Goal: Transaction & Acquisition: Purchase product/service

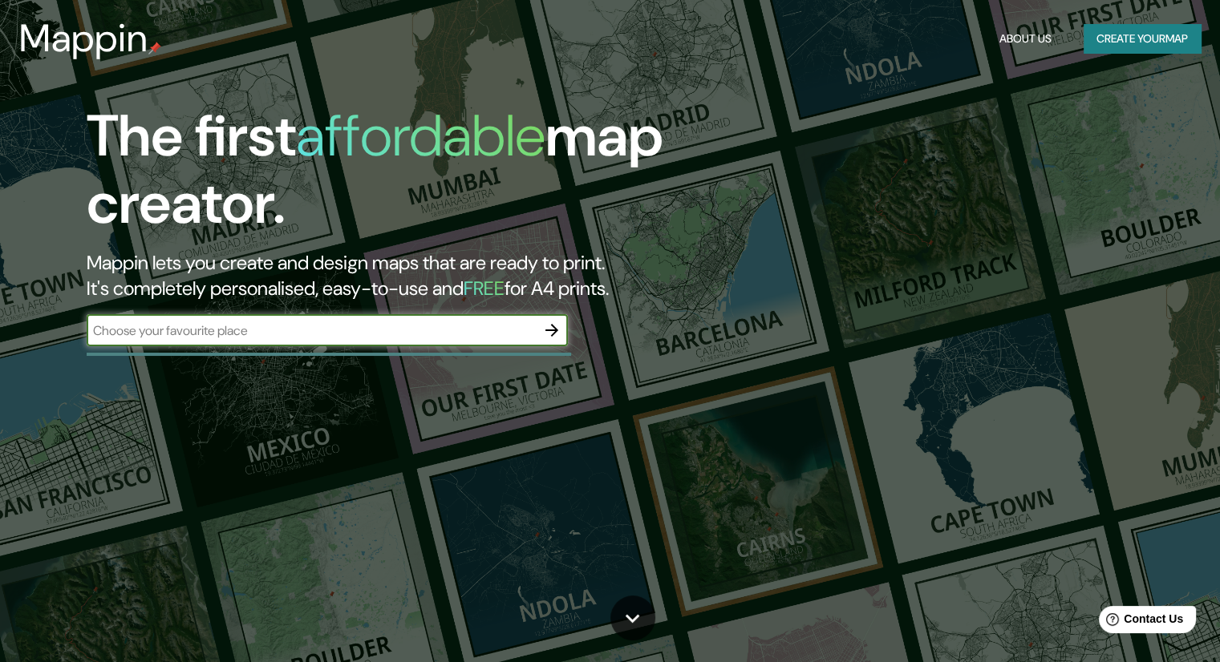
click at [157, 333] on input "text" at bounding box center [311, 331] width 449 height 18
click at [182, 322] on input "text" at bounding box center [311, 331] width 449 height 18
type input "cartago"
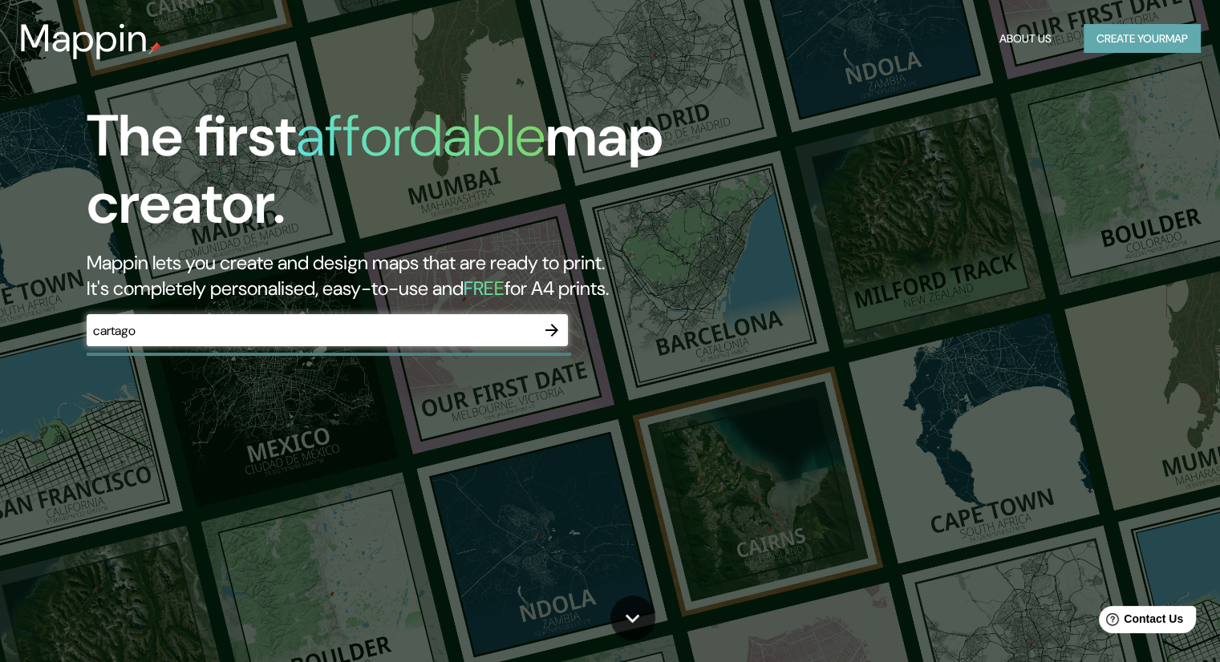
click at [1135, 30] on button "Create your map" at bounding box center [1141, 39] width 117 height 30
click at [553, 331] on icon "button" at bounding box center [551, 330] width 13 height 13
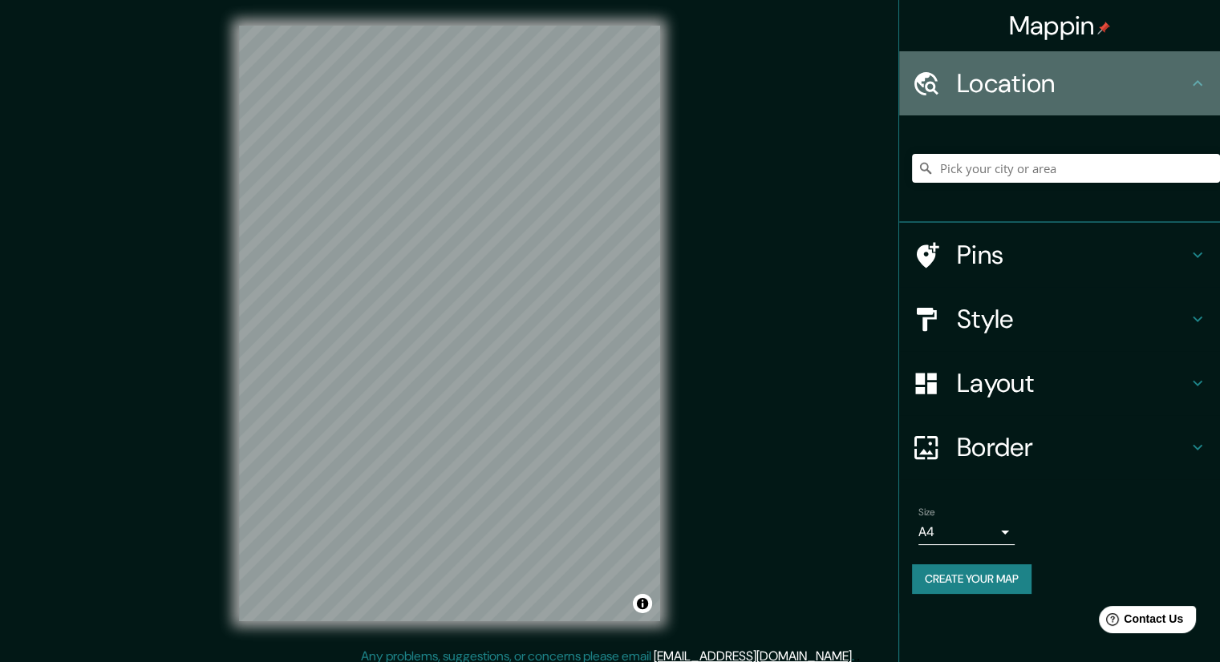
click at [1123, 83] on h4 "Location" at bounding box center [1072, 83] width 231 height 32
click at [1196, 83] on icon at bounding box center [1197, 83] width 19 height 19
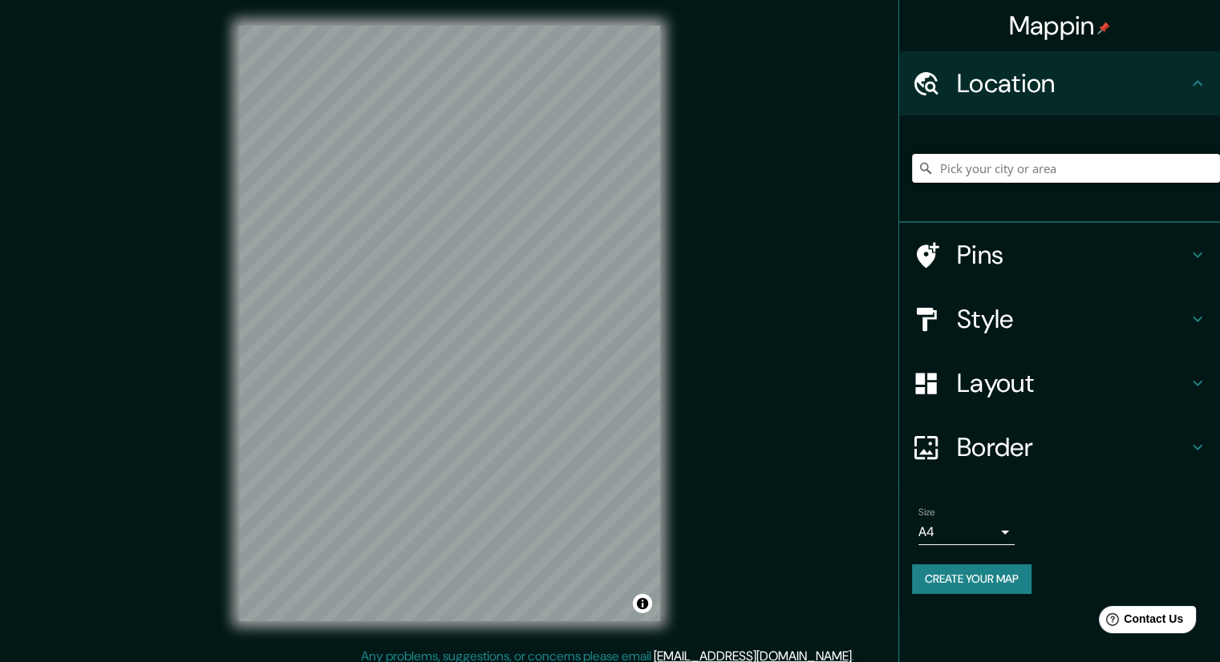
click at [1043, 175] on input "Pick your city or area" at bounding box center [1066, 168] width 308 height 29
click at [975, 582] on button "Create your map" at bounding box center [971, 580] width 119 height 30
click at [995, 168] on input "Pick your city or area" at bounding box center [1066, 168] width 308 height 29
click at [1191, 241] on div "Pins" at bounding box center [1059, 255] width 321 height 64
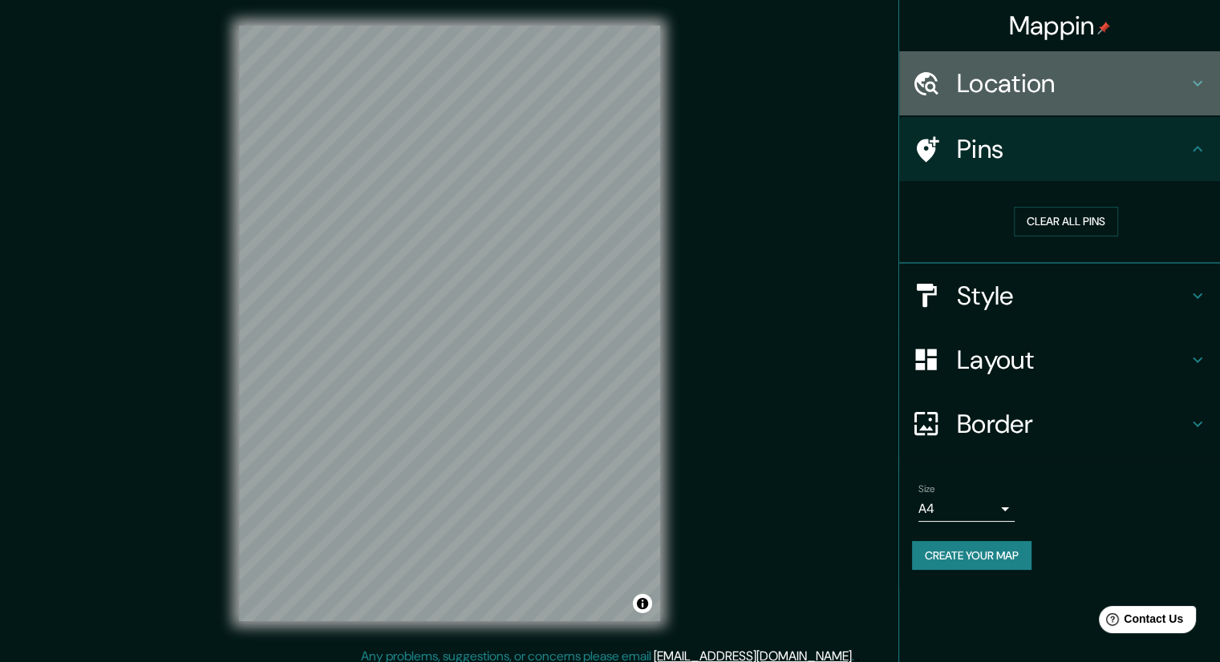
click at [1194, 78] on icon at bounding box center [1197, 83] width 19 height 19
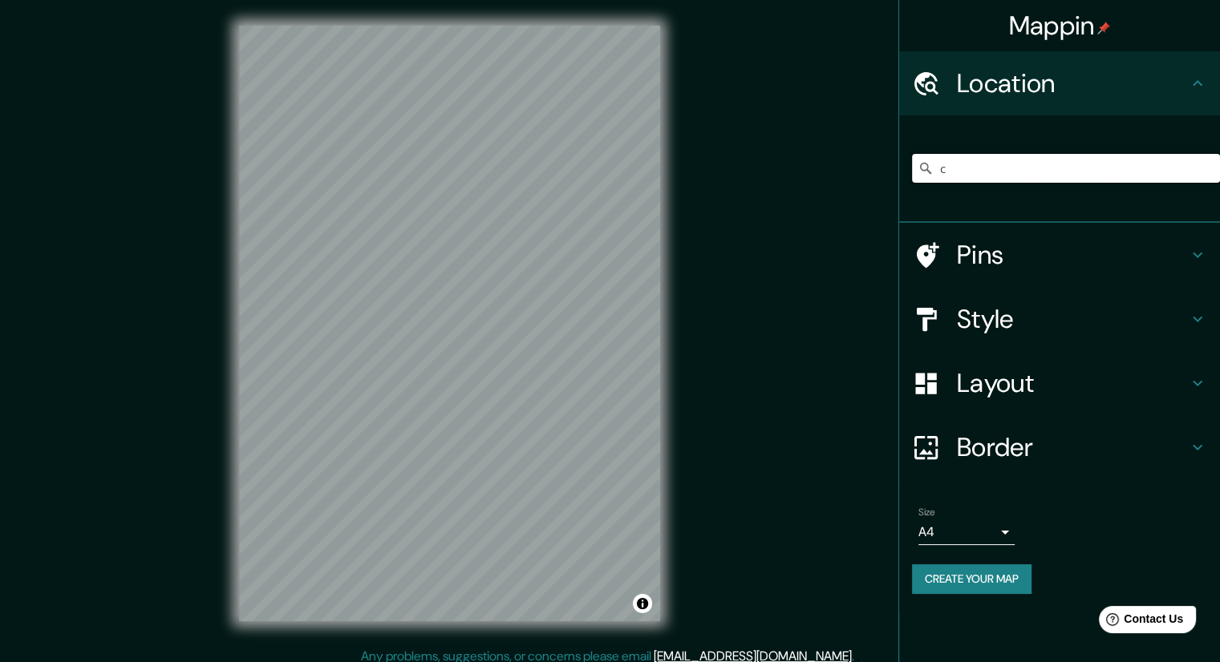
click at [1001, 158] on input "c" at bounding box center [1066, 168] width 308 height 29
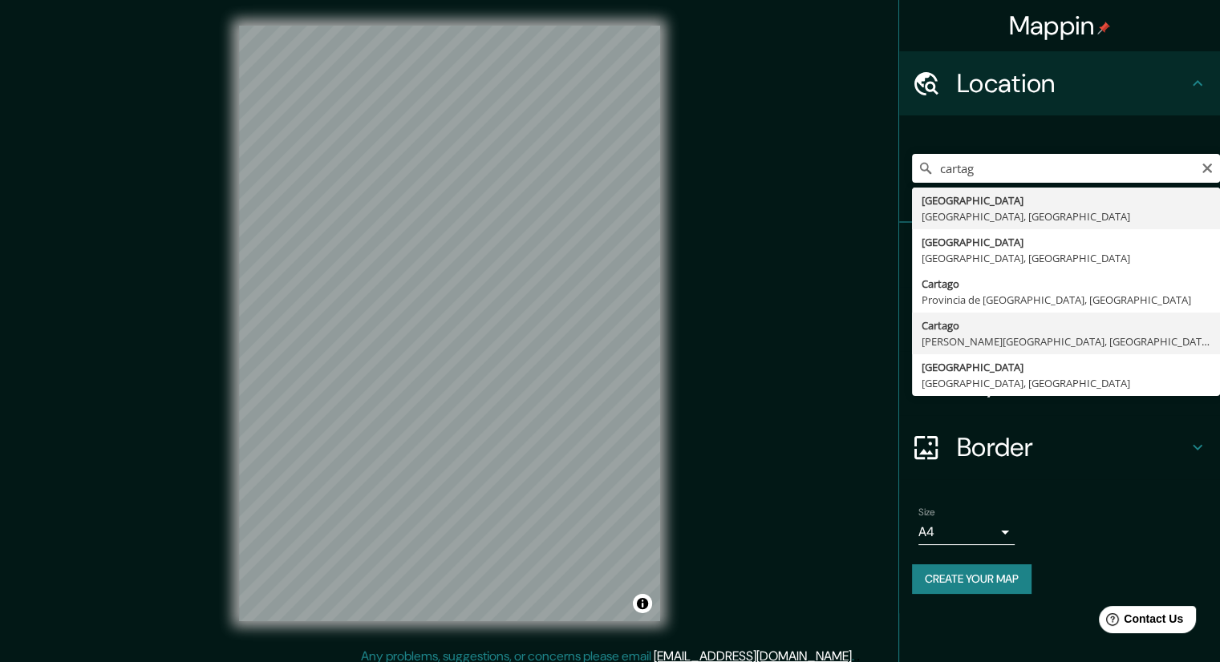
type input "Cartago, Valle del Cauca, Colombia"
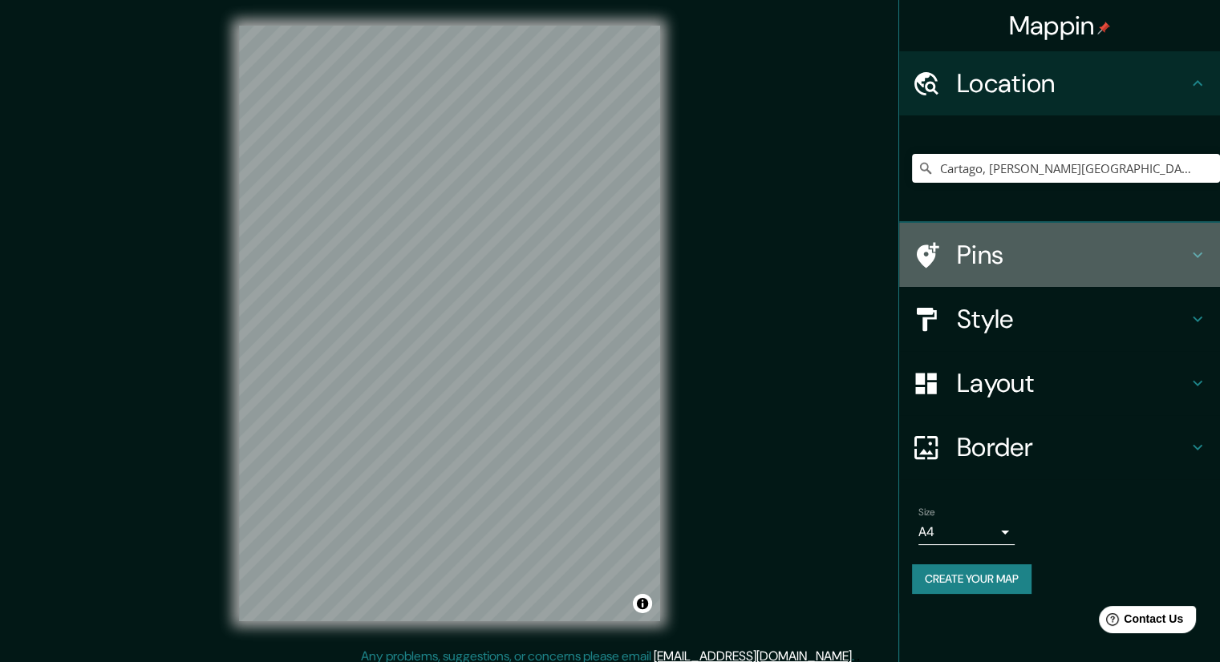
click at [1201, 252] on icon at bounding box center [1197, 254] width 19 height 19
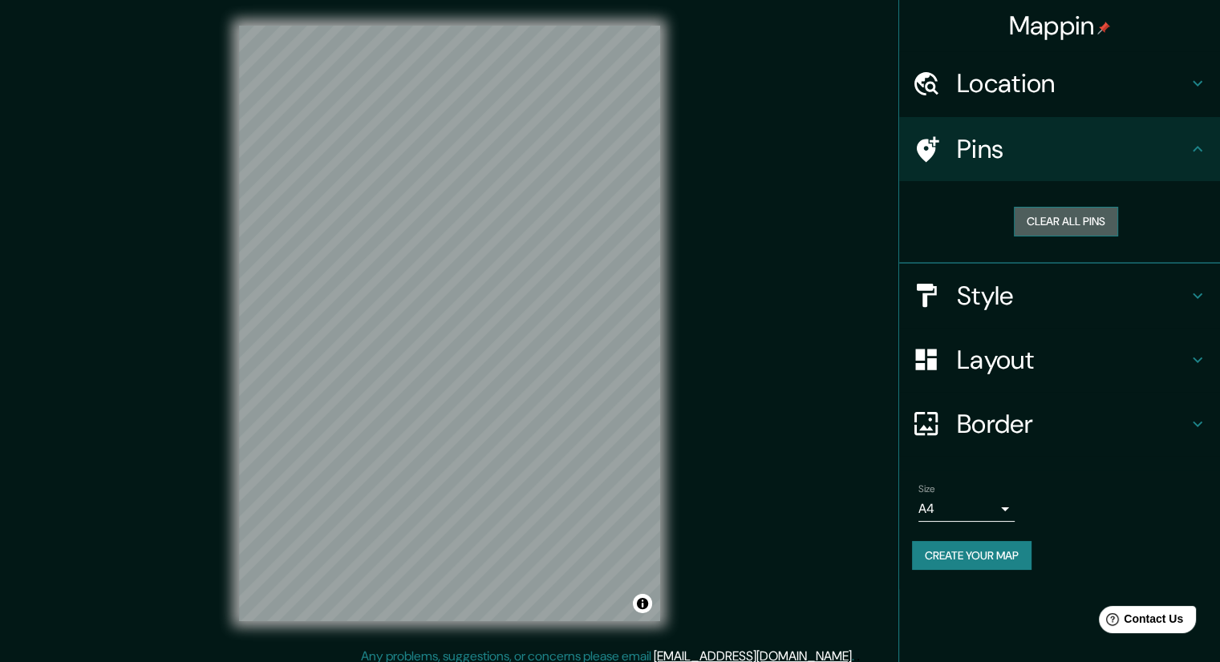
click at [1084, 221] on button "Clear all pins" at bounding box center [1066, 222] width 104 height 30
click at [866, 334] on div "Mappin Location Cartago, Valle del Cauca, Colombia Pins Clear all pins Style La…" at bounding box center [610, 336] width 1220 height 673
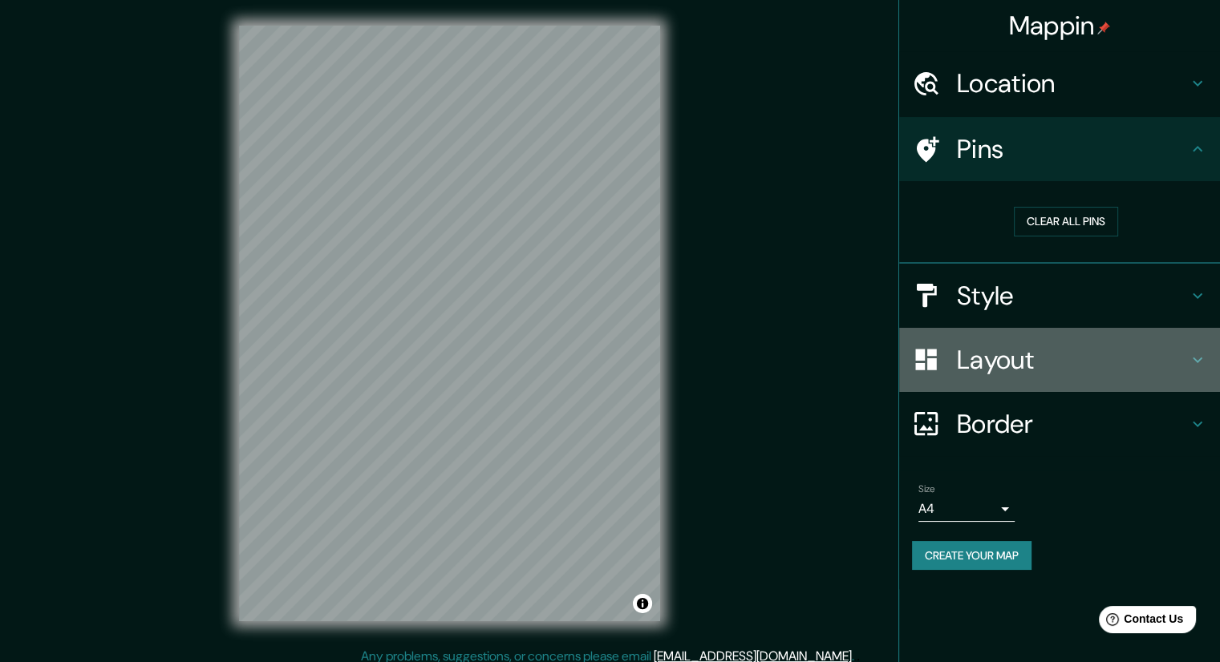
click at [1200, 354] on icon at bounding box center [1197, 359] width 19 height 19
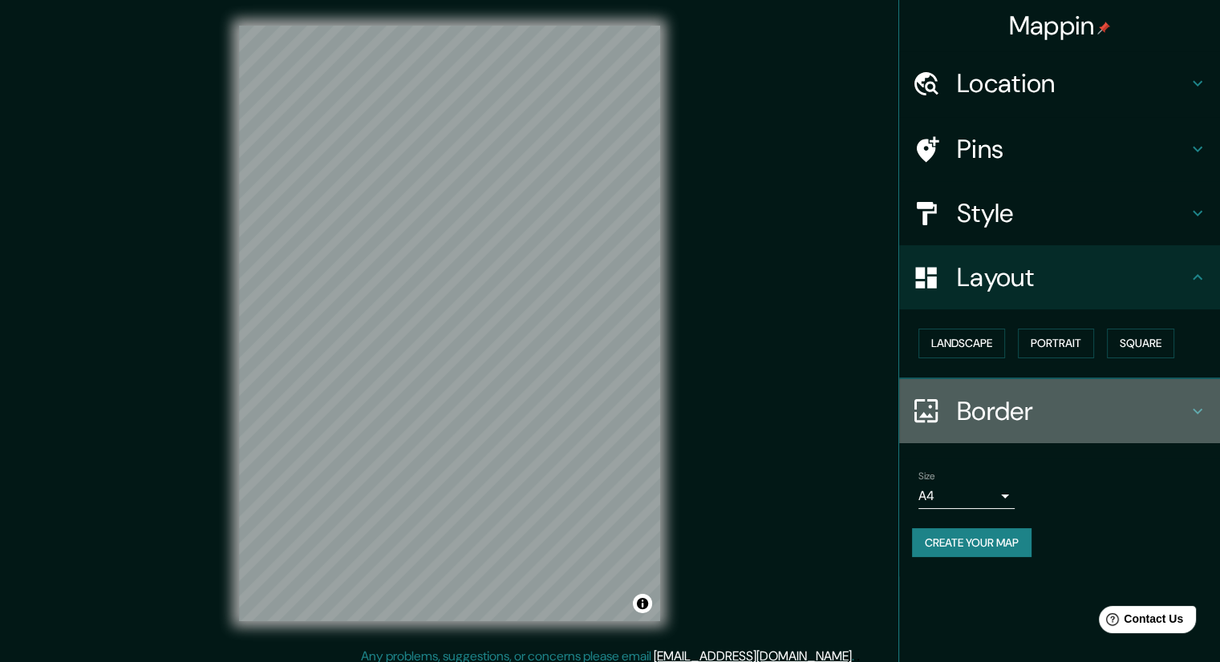
click at [1039, 406] on h4 "Border" at bounding box center [1072, 411] width 231 height 32
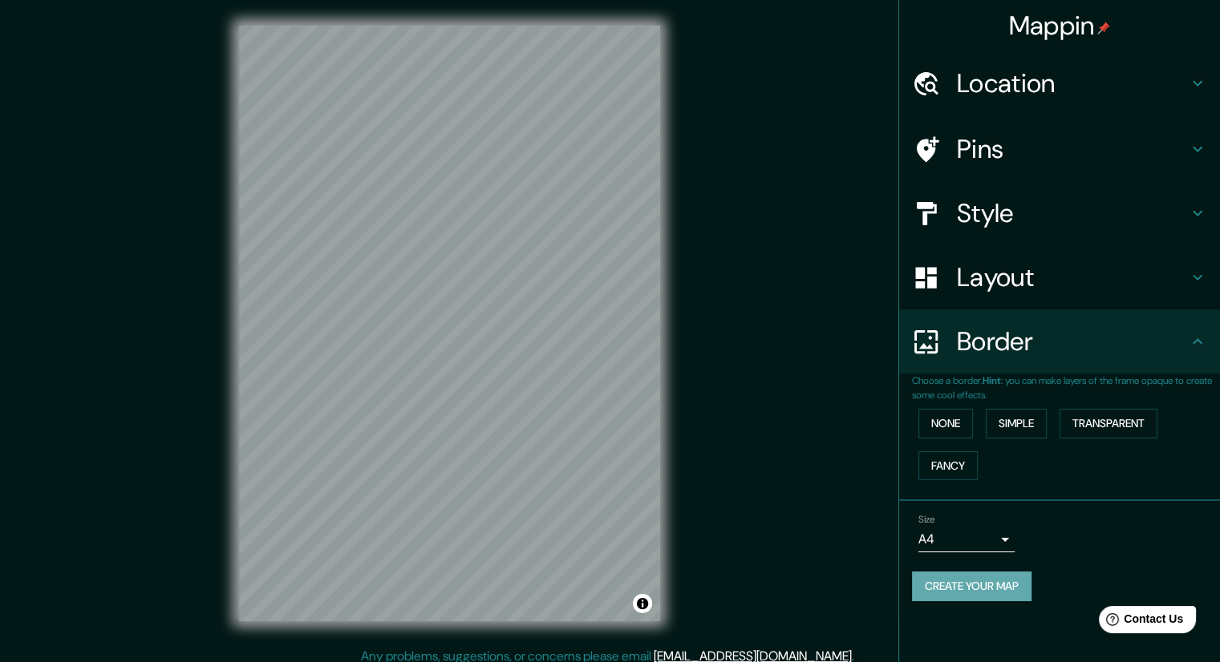
click at [973, 588] on button "Create your map" at bounding box center [971, 587] width 119 height 30
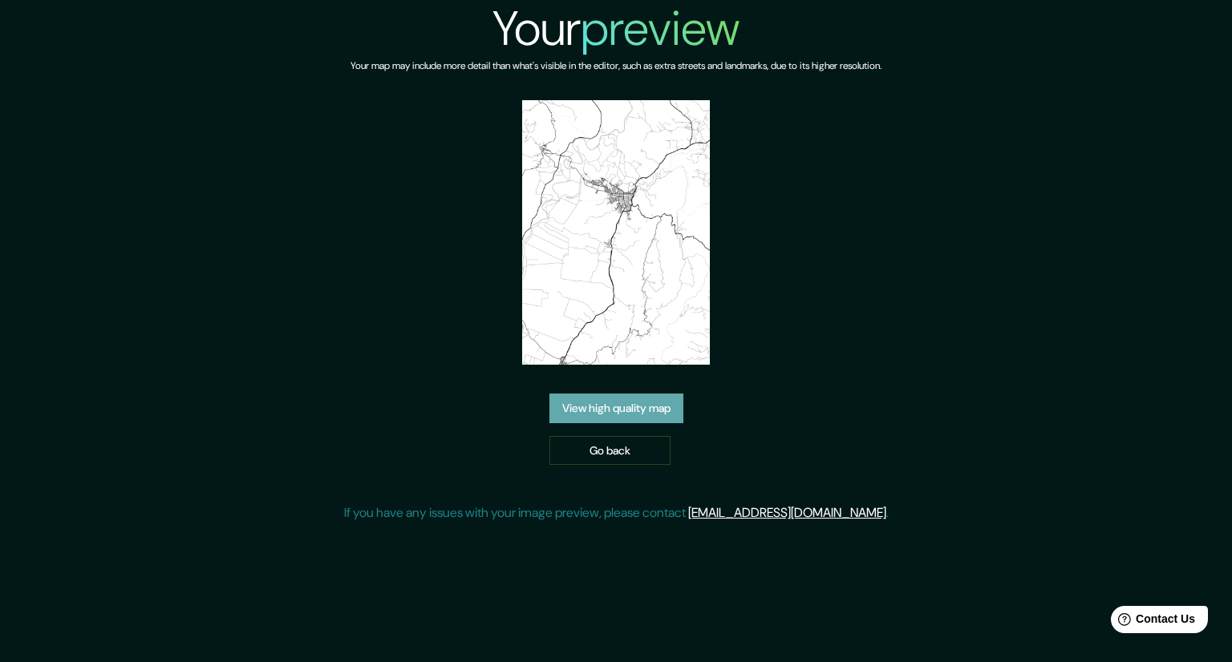
click at [646, 407] on link "View high quality map" at bounding box center [616, 409] width 134 height 30
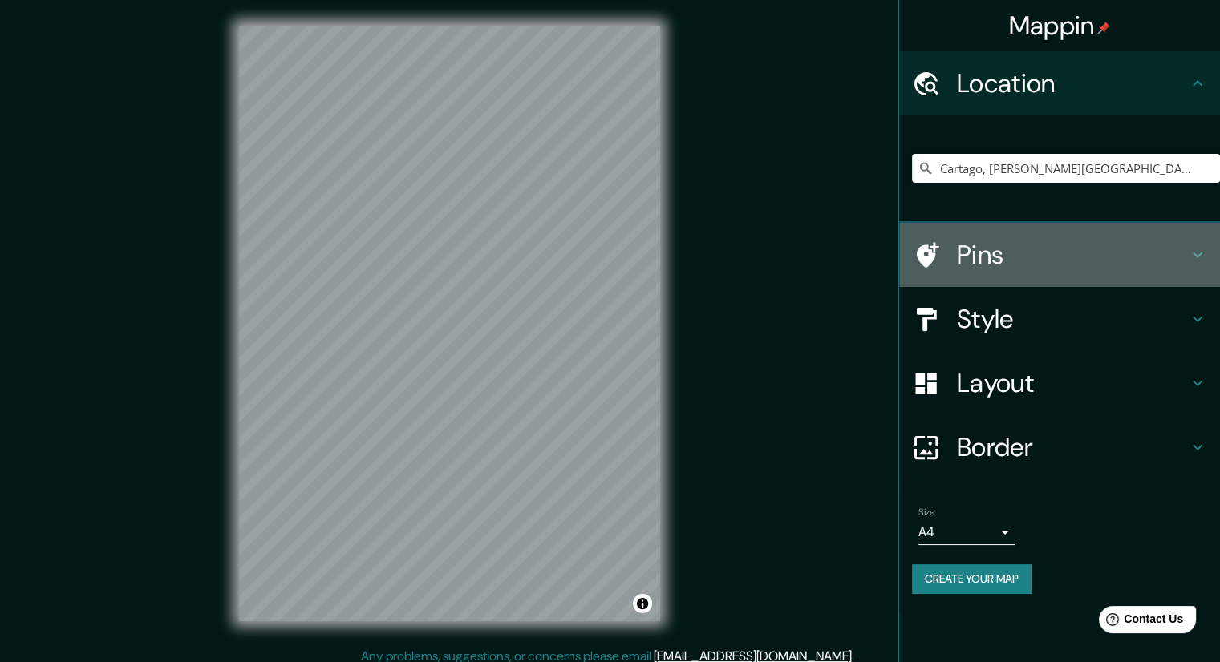
click at [1194, 252] on icon at bounding box center [1197, 254] width 19 height 19
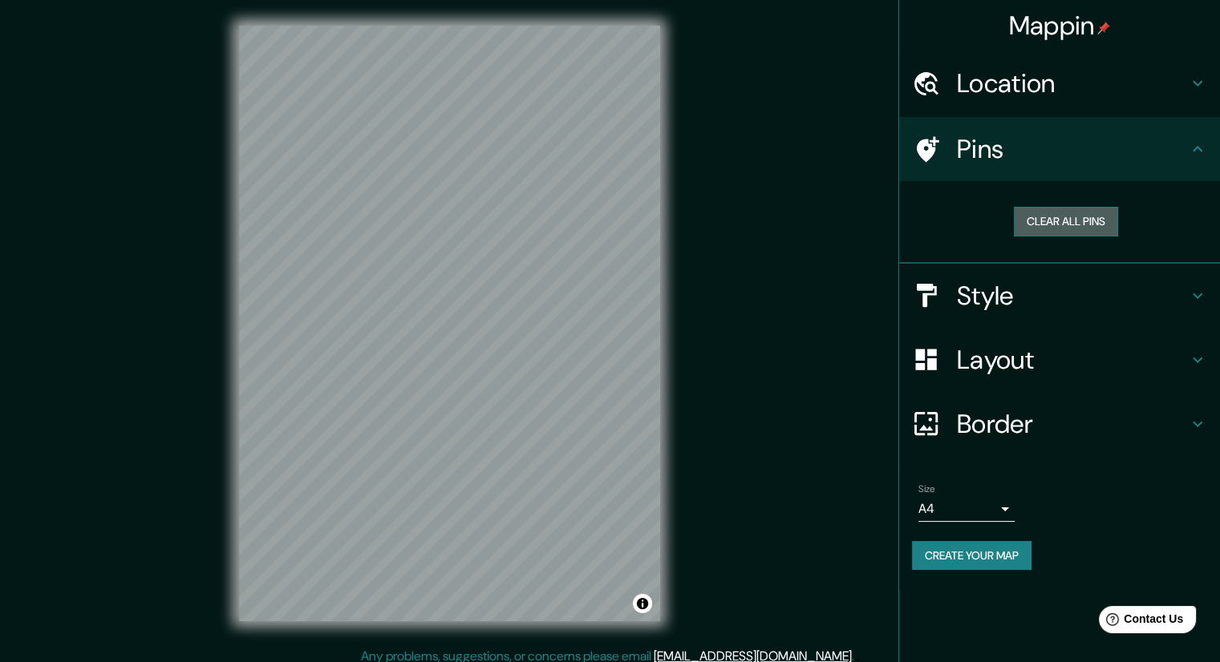
click at [1058, 213] on button "Clear all pins" at bounding box center [1066, 222] width 104 height 30
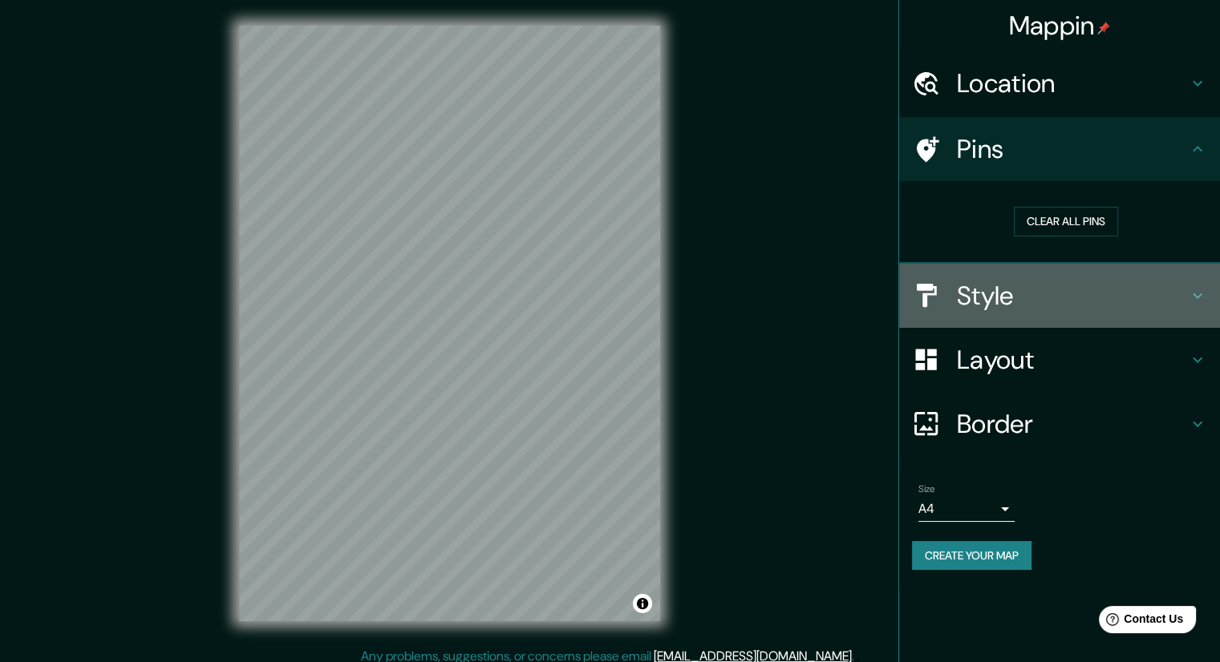
click at [1197, 295] on icon at bounding box center [1197, 296] width 10 height 6
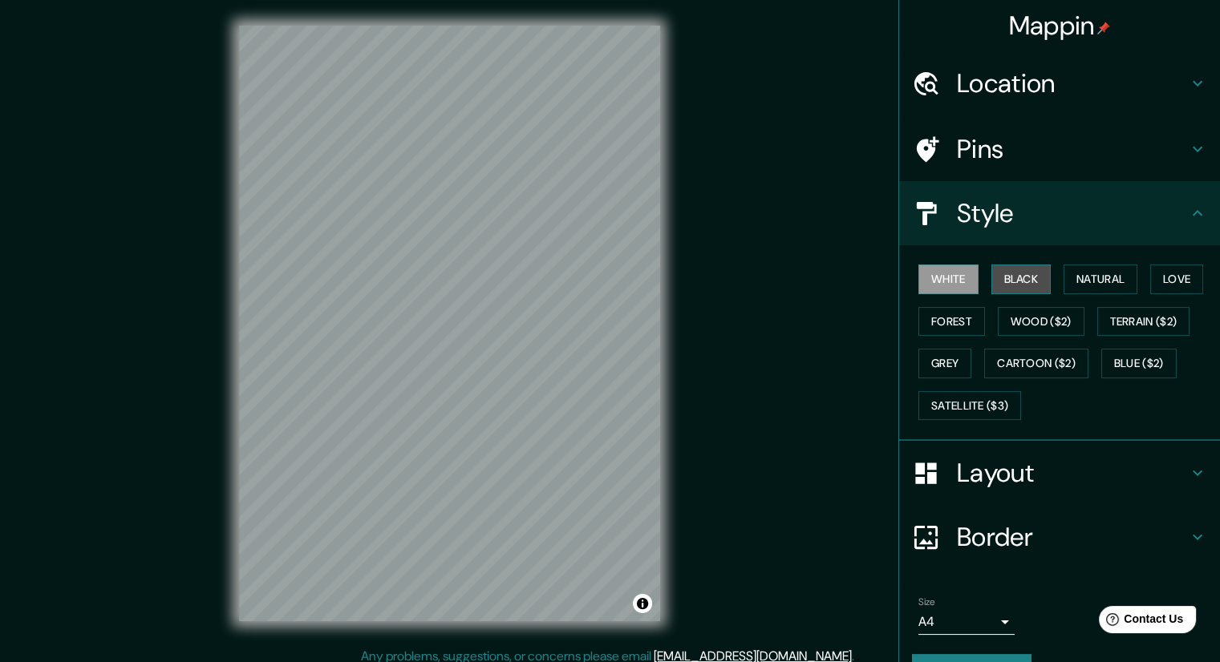
click at [1013, 282] on button "Black" at bounding box center [1021, 280] width 60 height 30
click at [939, 274] on button "White" at bounding box center [948, 280] width 60 height 30
click at [1082, 277] on button "Natural" at bounding box center [1100, 280] width 74 height 30
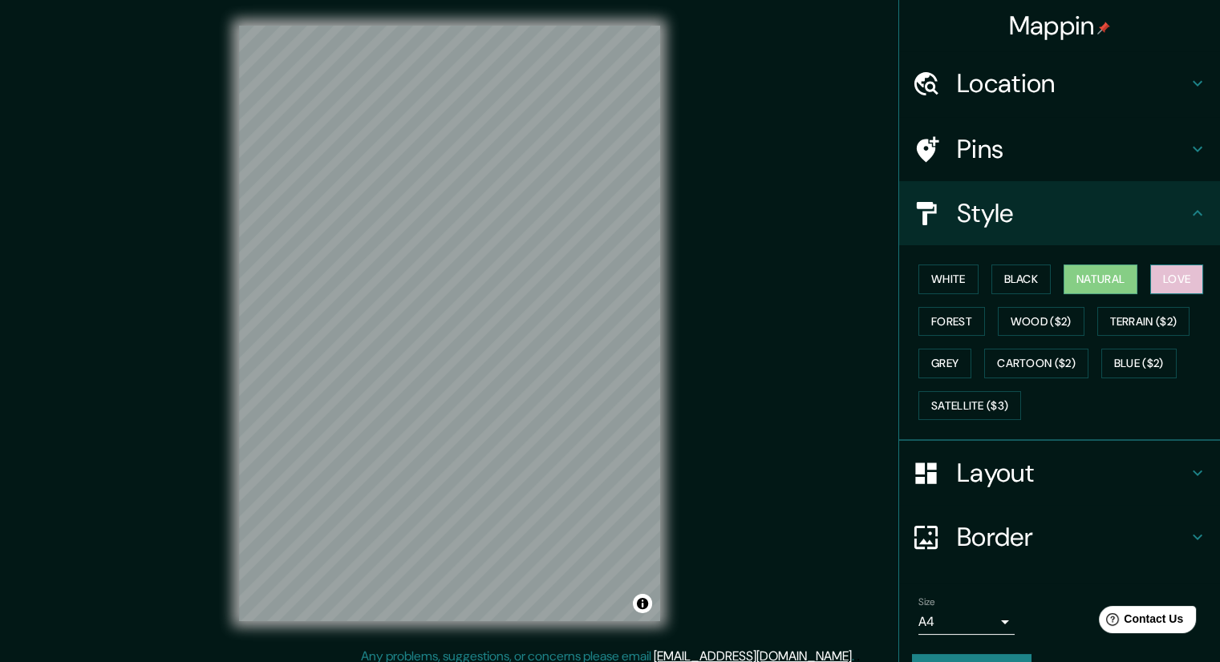
click at [1171, 282] on button "Love" at bounding box center [1176, 280] width 53 height 30
click at [1101, 273] on button "Natural" at bounding box center [1100, 280] width 74 height 30
click at [941, 314] on button "Forest" at bounding box center [951, 322] width 67 height 30
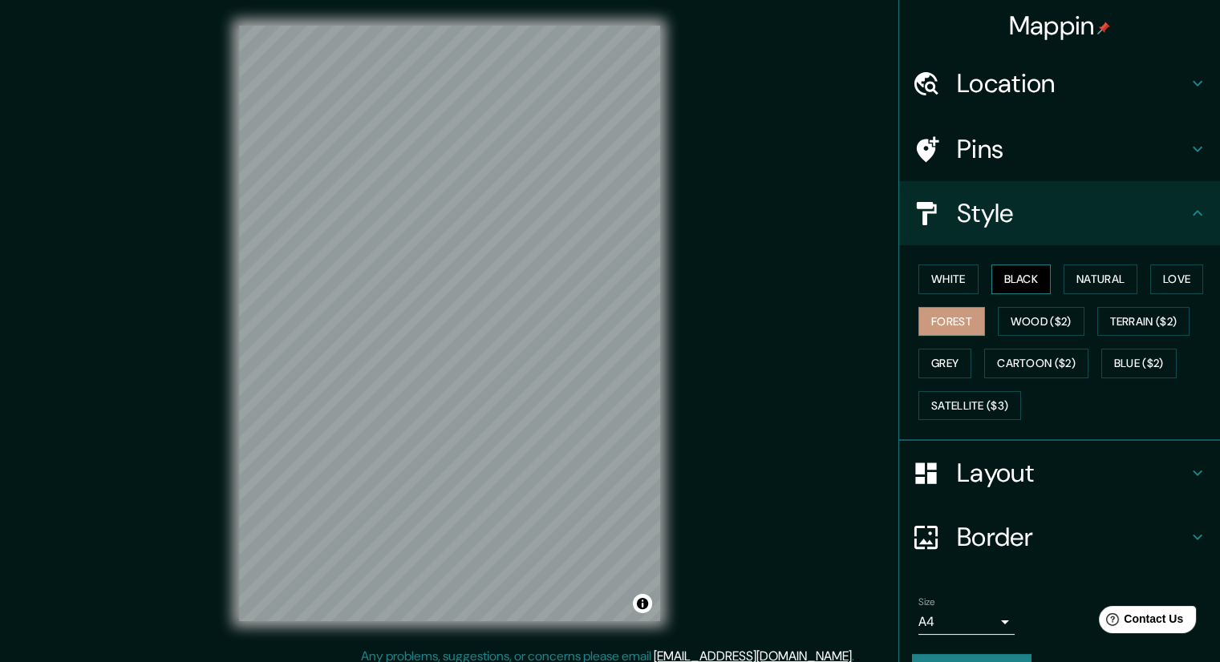
click at [1010, 277] on button "Black" at bounding box center [1021, 280] width 60 height 30
click at [1098, 281] on button "Natural" at bounding box center [1100, 280] width 74 height 30
click at [1188, 466] on icon at bounding box center [1197, 472] width 19 height 19
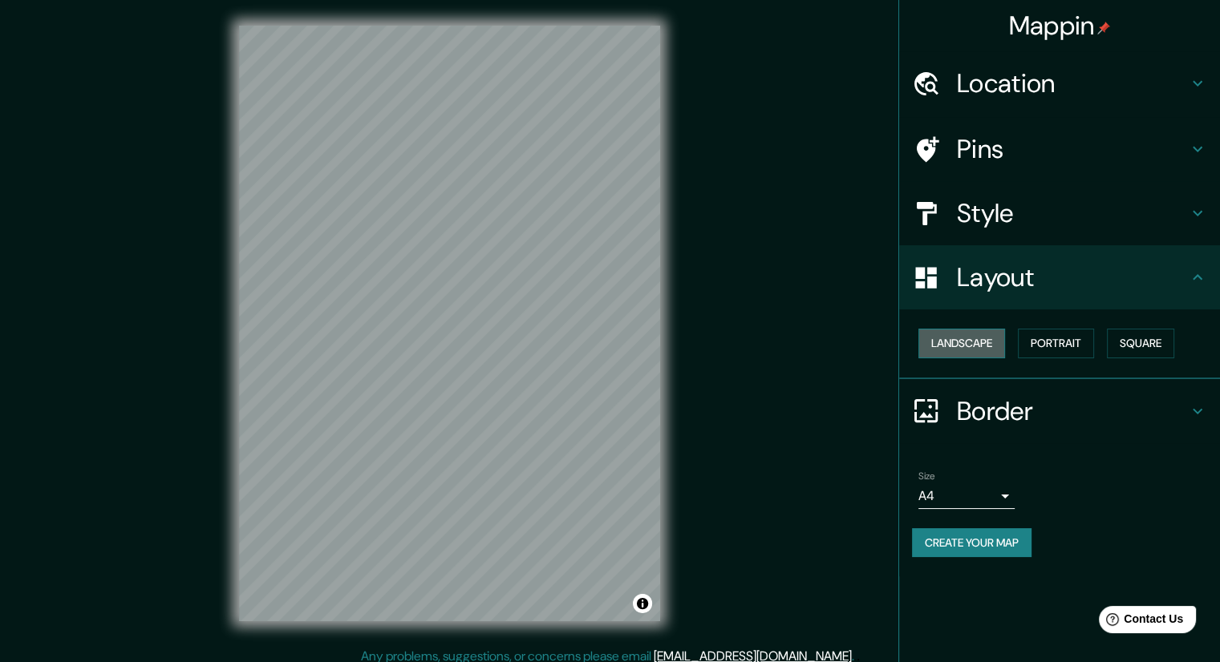
click at [983, 340] on button "Landscape" at bounding box center [961, 344] width 87 height 30
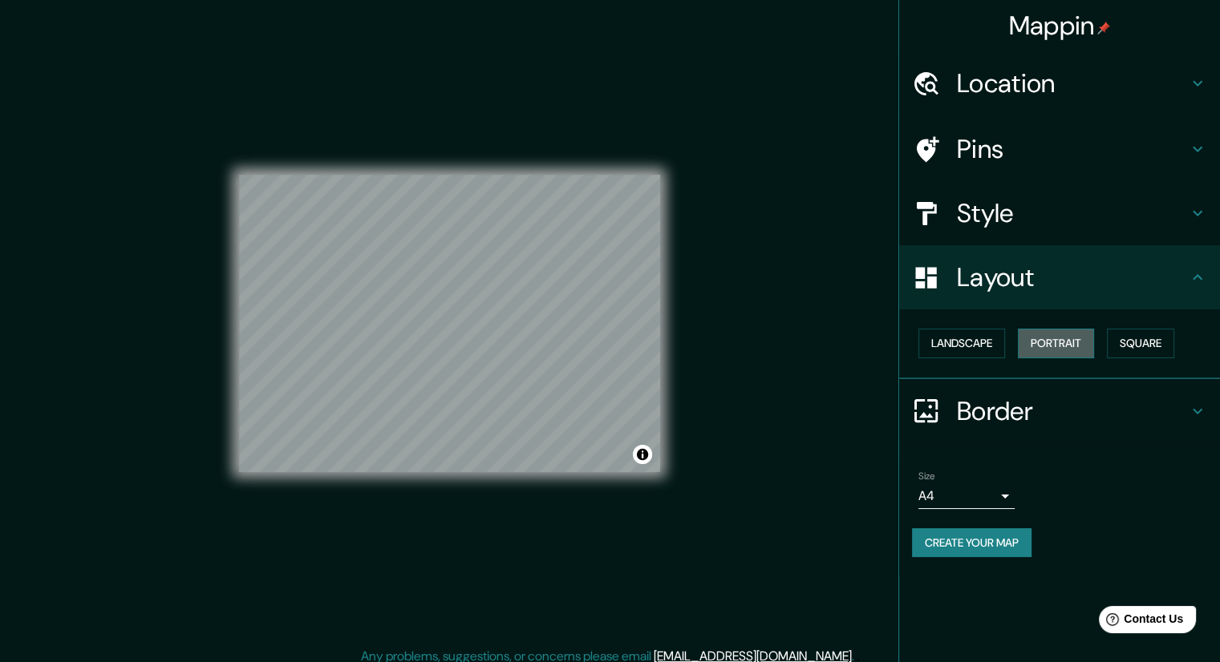
click at [1046, 339] on button "Portrait" at bounding box center [1056, 344] width 76 height 30
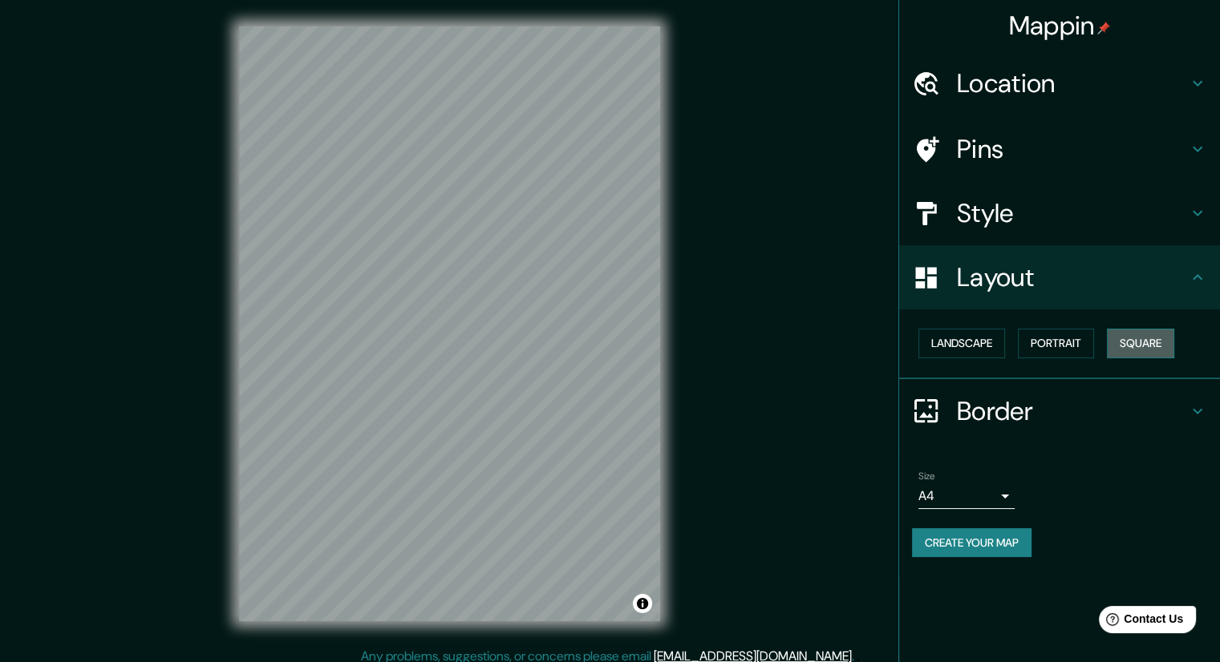
click at [1115, 339] on button "Square" at bounding box center [1140, 344] width 67 height 30
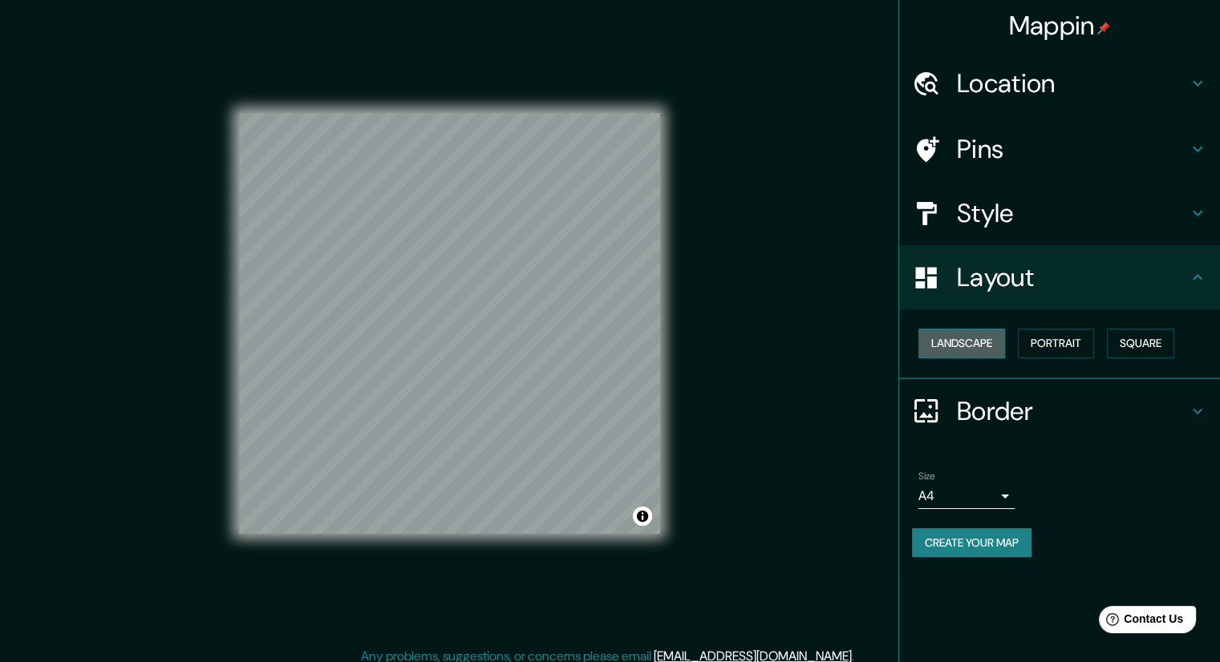
click at [984, 335] on button "Landscape" at bounding box center [961, 344] width 87 height 30
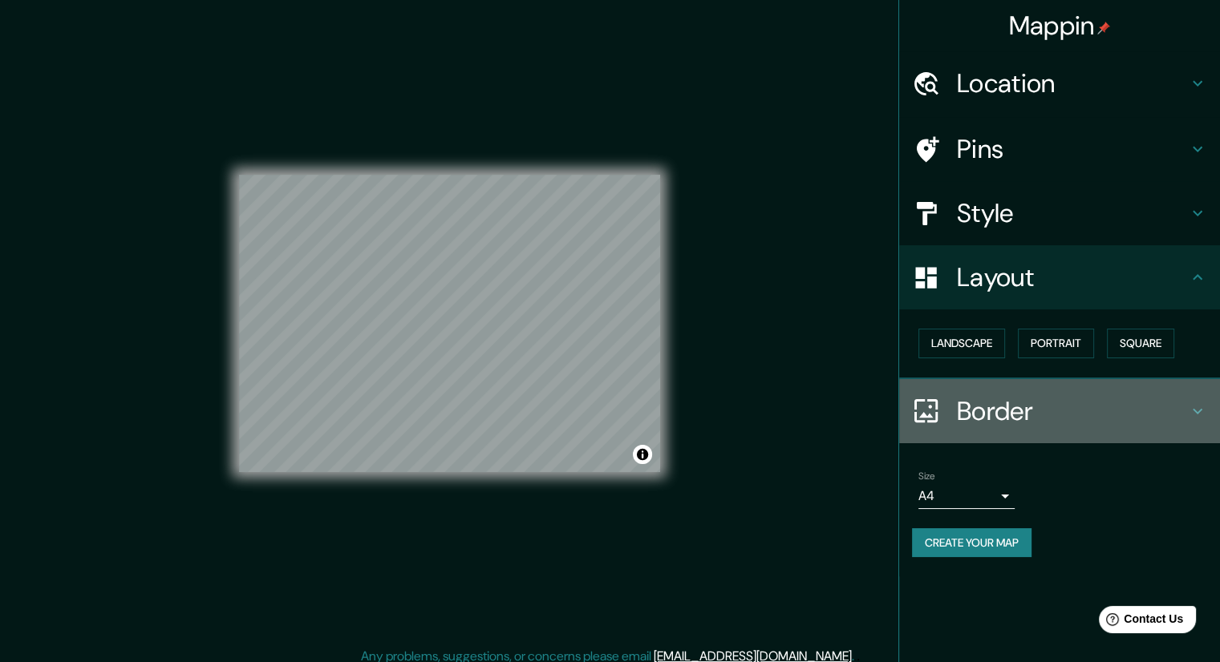
click at [1190, 402] on icon at bounding box center [1197, 411] width 19 height 19
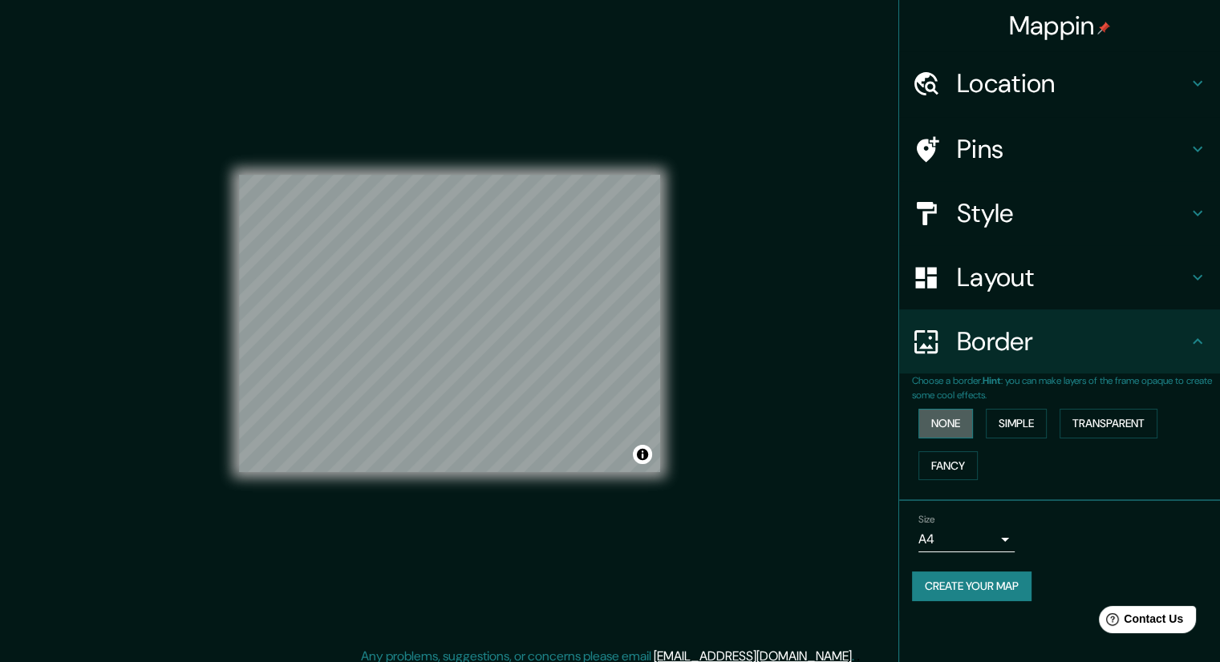
click at [960, 427] on button "None" at bounding box center [945, 424] width 55 height 30
click at [1035, 419] on button "Simple" at bounding box center [1016, 424] width 61 height 30
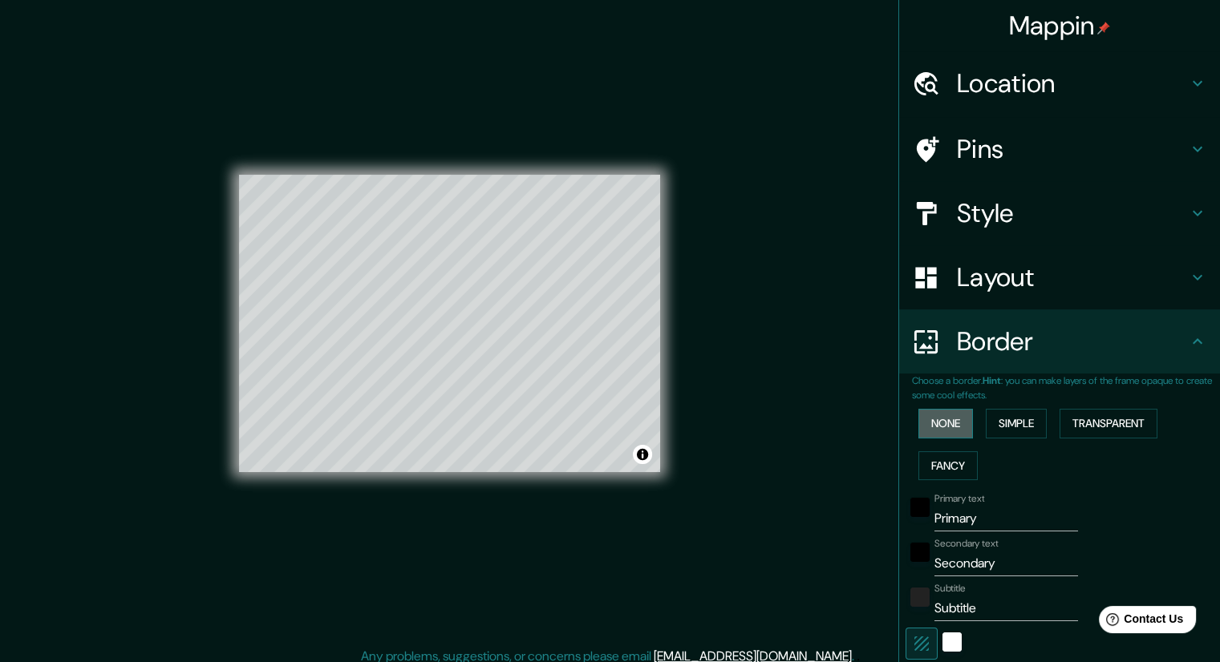
click at [937, 419] on button "None" at bounding box center [945, 424] width 55 height 30
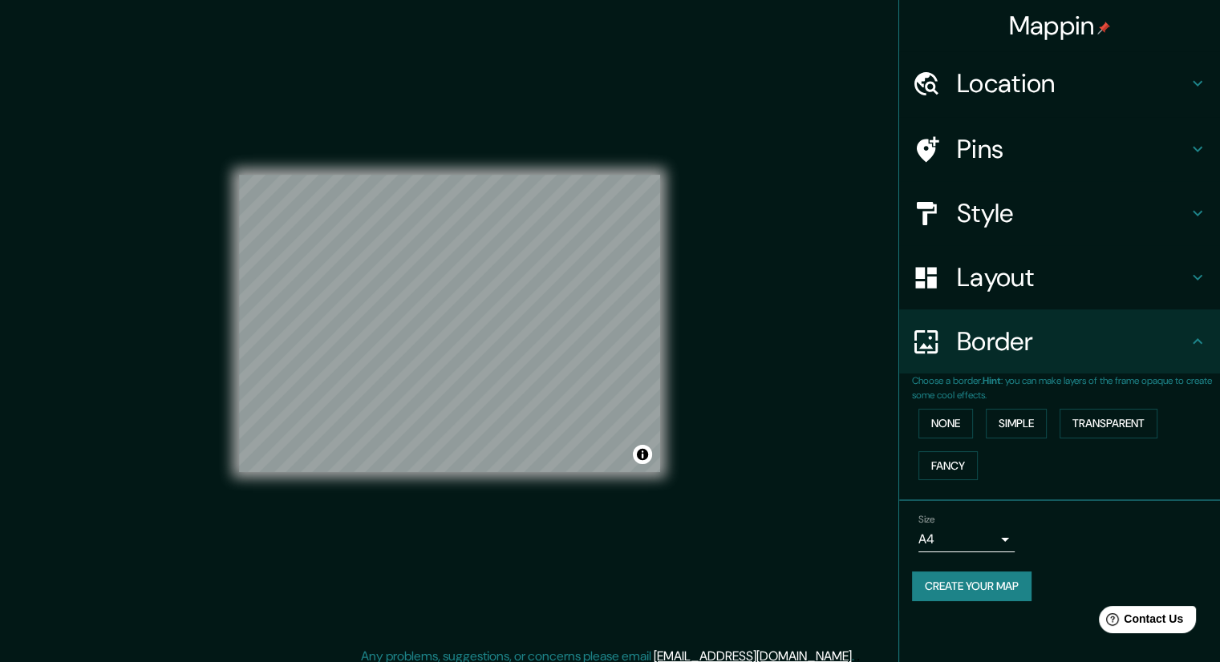
click at [1014, 536] on div "Size A4 single" at bounding box center [1059, 533] width 295 height 51
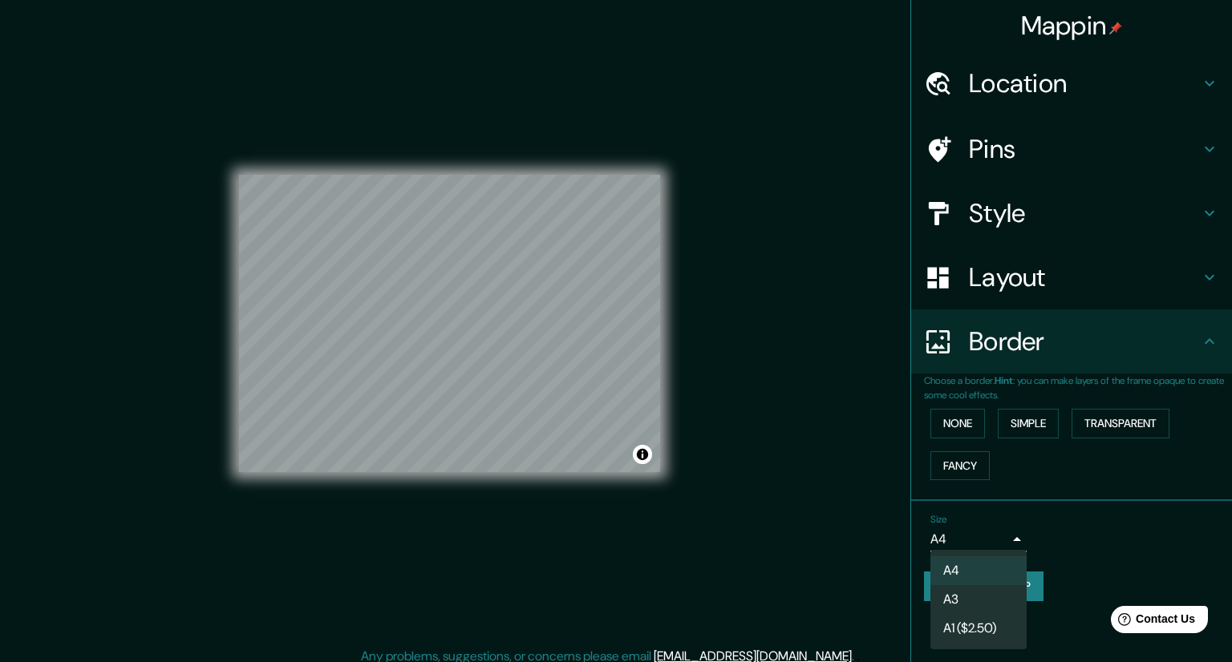
click at [1005, 535] on body "Mappin Location Cartago, Valle del Cauca, Colombia Pins Style Layout Border Cho…" at bounding box center [616, 331] width 1232 height 662
click at [969, 607] on li "A3" at bounding box center [978, 599] width 96 height 29
click at [1005, 536] on body "Mappin Location Cartago, Valle del Cauca, Colombia Pins Style Layout Border Cho…" at bounding box center [616, 331] width 1232 height 662
click at [964, 625] on li "A1 ($2.50)" at bounding box center [978, 628] width 96 height 29
click at [1000, 534] on body "Mappin Location Cartago, Valle del Cauca, Colombia Pins Style Layout Border Cho…" at bounding box center [616, 331] width 1232 height 662
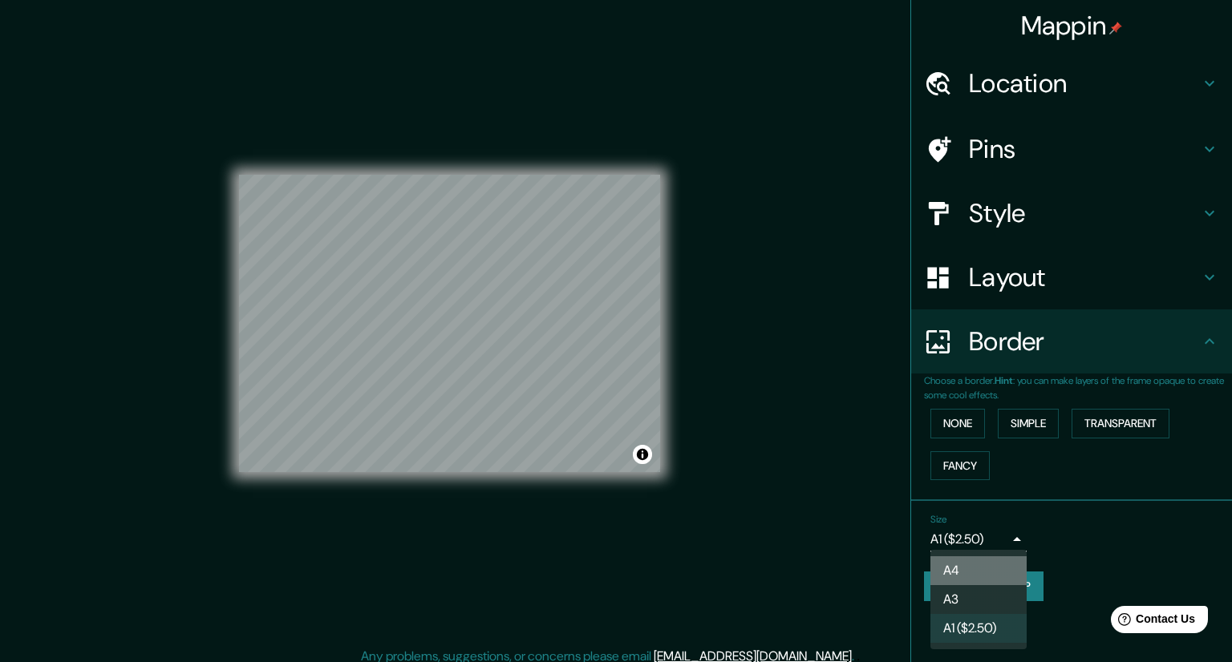
click at [949, 559] on li "A4" at bounding box center [978, 571] width 96 height 29
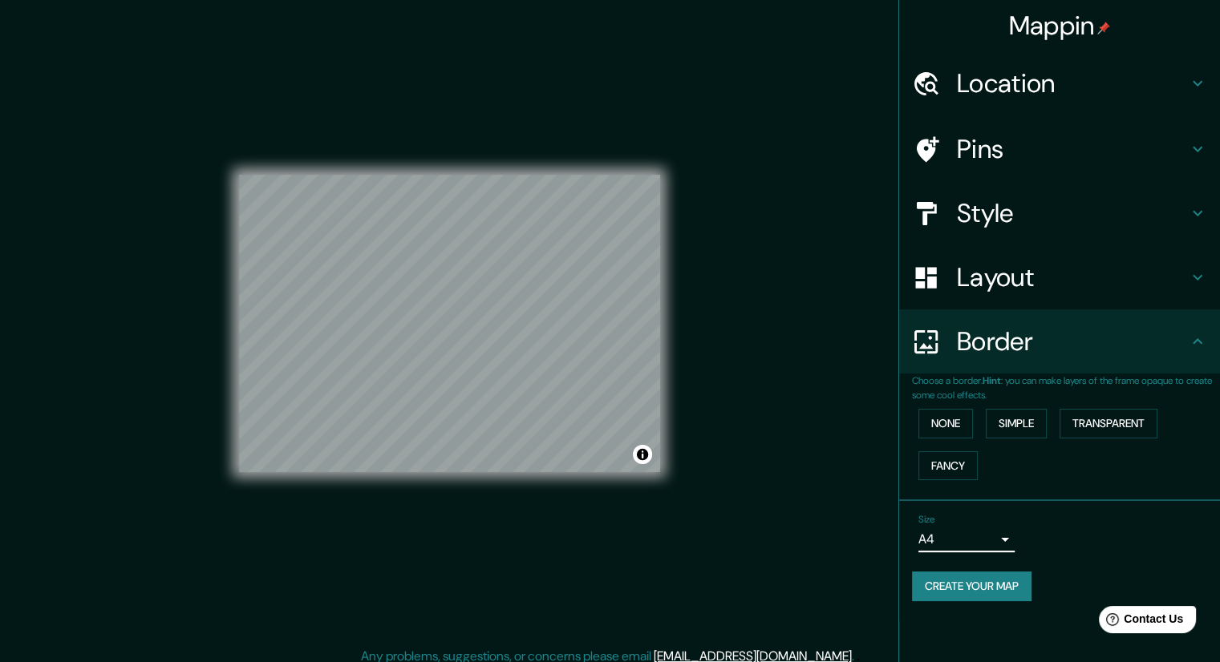
click at [982, 594] on button "Create your map" at bounding box center [971, 587] width 119 height 30
click at [975, 588] on button "Create your map" at bounding box center [971, 587] width 119 height 30
click at [956, 423] on button "None" at bounding box center [945, 424] width 55 height 30
click at [1023, 421] on button "Simple" at bounding box center [1016, 424] width 61 height 30
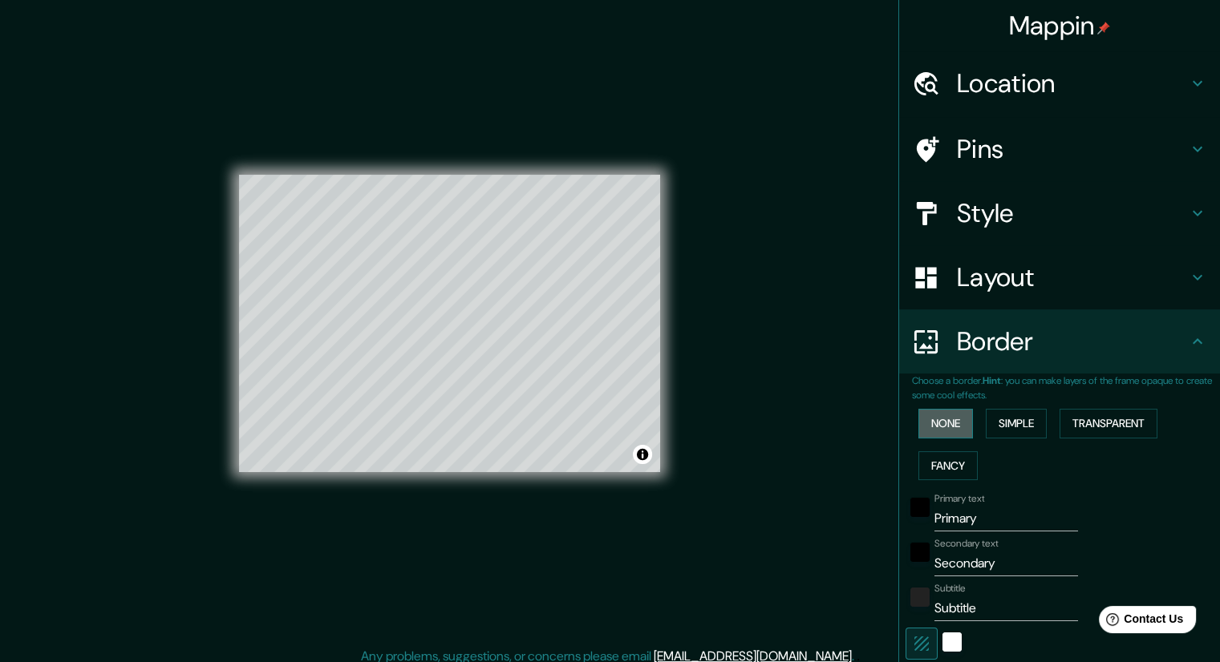
click at [929, 413] on button "None" at bounding box center [945, 424] width 55 height 30
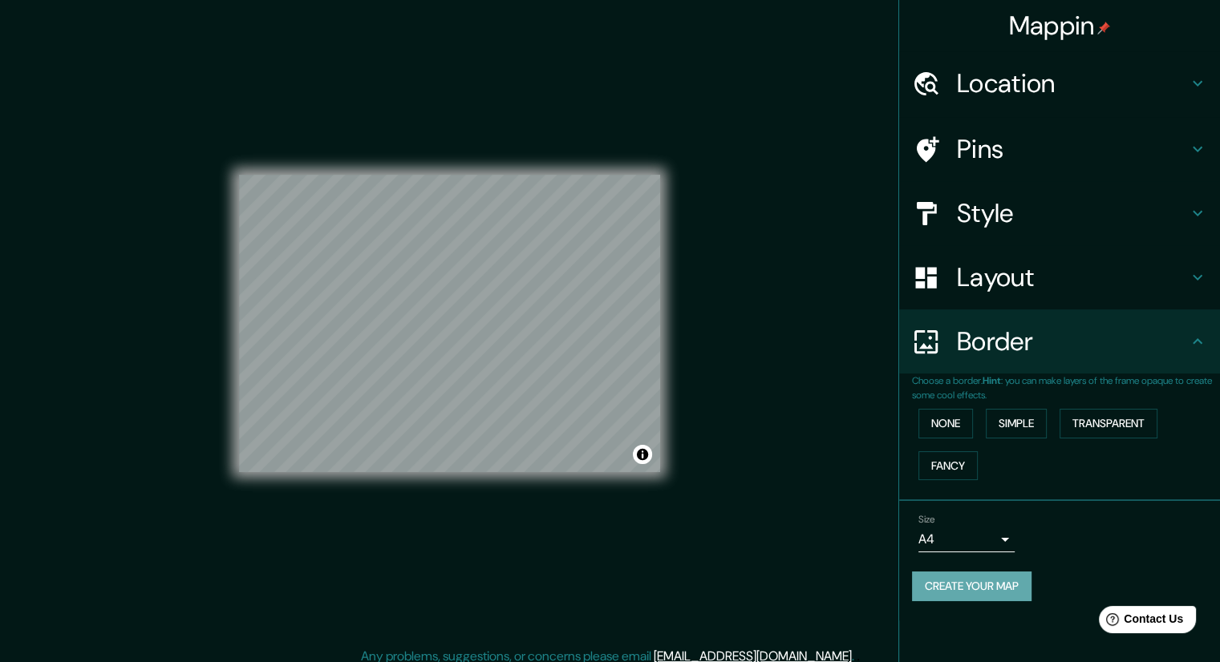
click at [976, 585] on button "Create your map" at bounding box center [971, 587] width 119 height 30
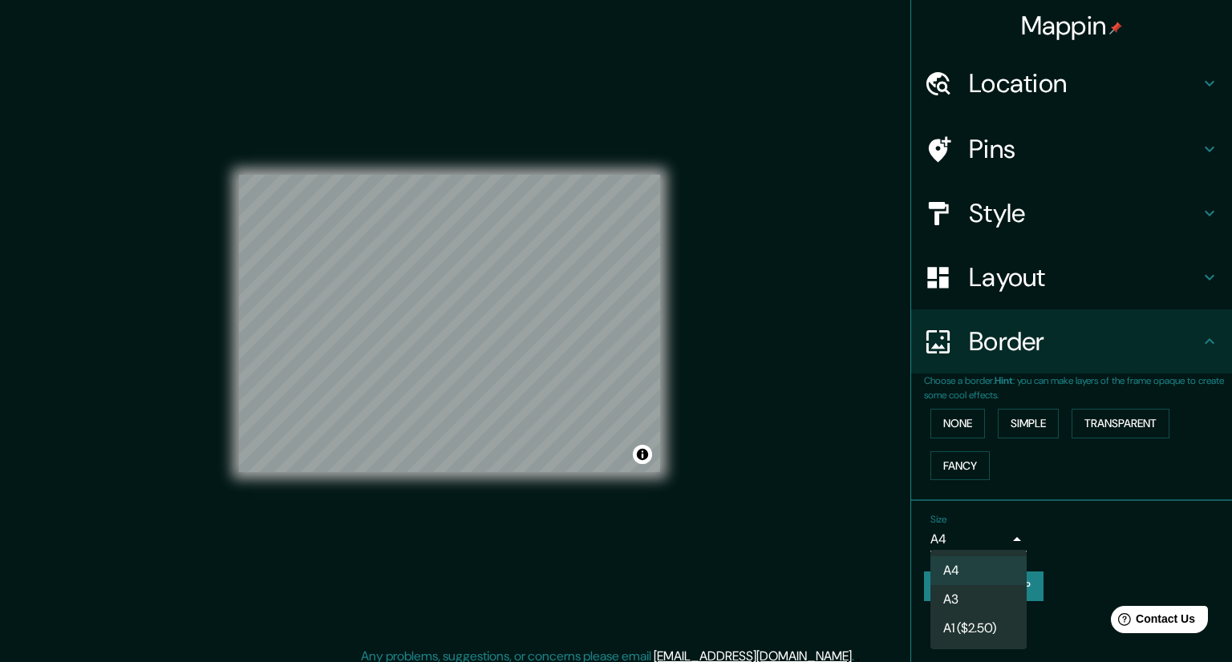
click at [1006, 536] on body "Mappin Location Cartago, Valle del Cauca, Colombia Pins Style Layout Border Cho…" at bounding box center [616, 331] width 1232 height 662
click at [963, 604] on li "A3" at bounding box center [978, 599] width 96 height 29
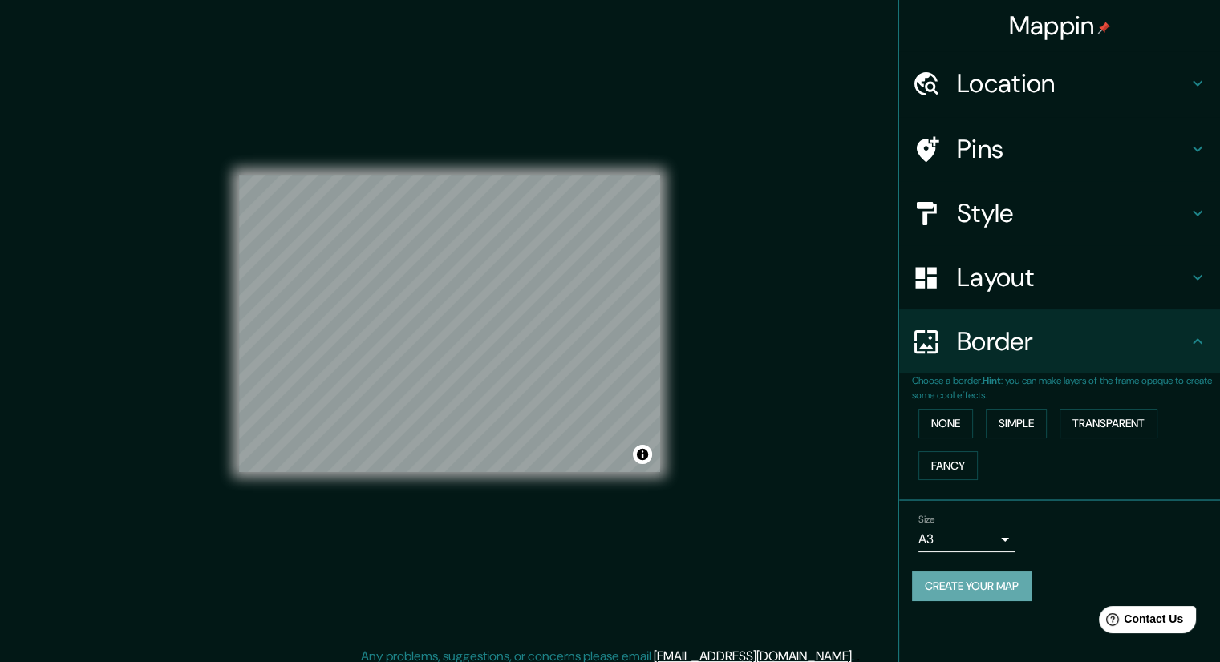
click at [970, 589] on button "Create your map" at bounding box center [971, 587] width 119 height 30
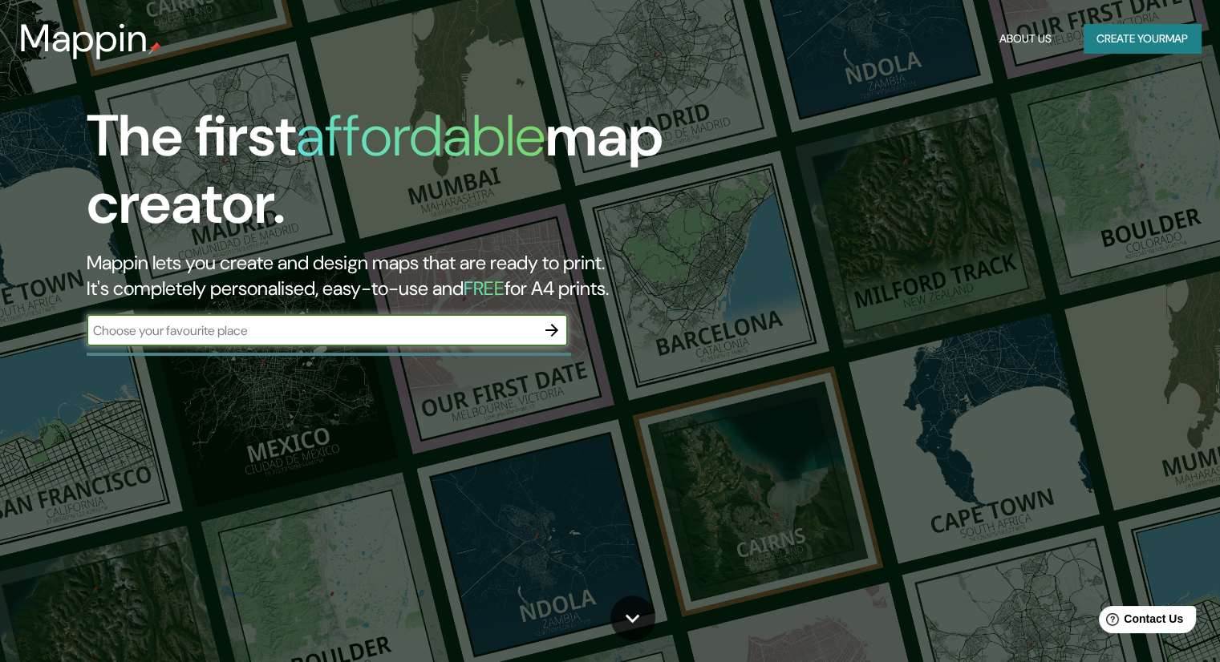
click at [255, 322] on input "text" at bounding box center [311, 331] width 449 height 18
click at [164, 334] on input "cartago" at bounding box center [311, 331] width 449 height 18
type input "cartago valle"
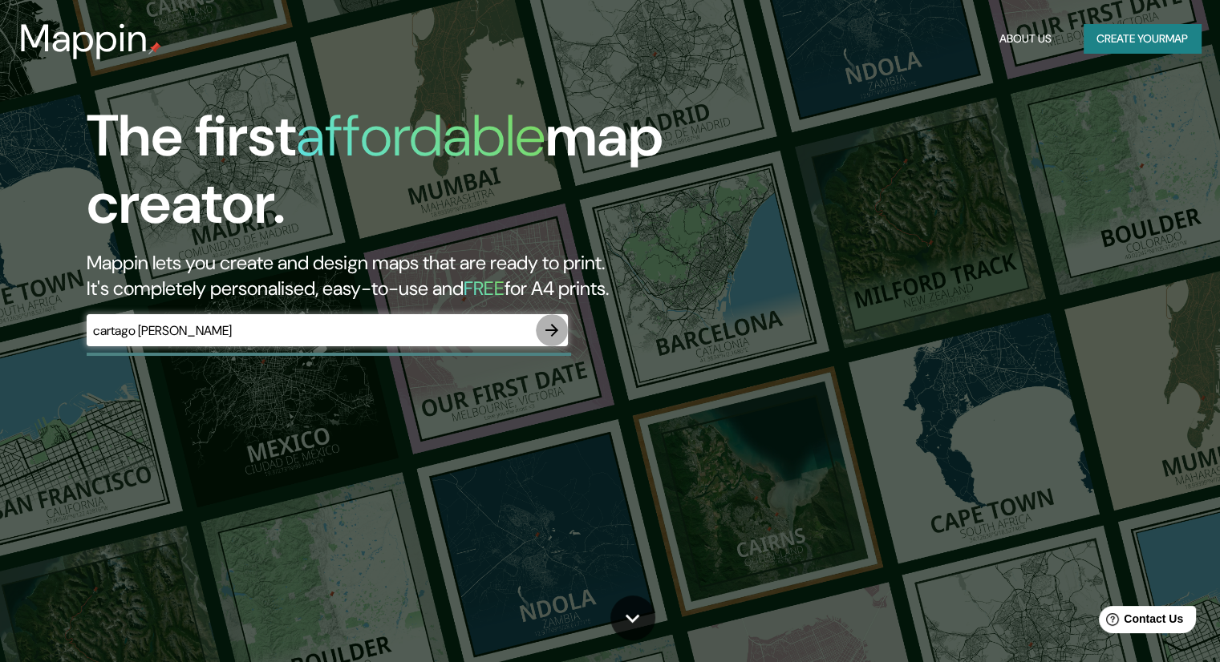
click at [553, 329] on icon "button" at bounding box center [551, 330] width 19 height 19
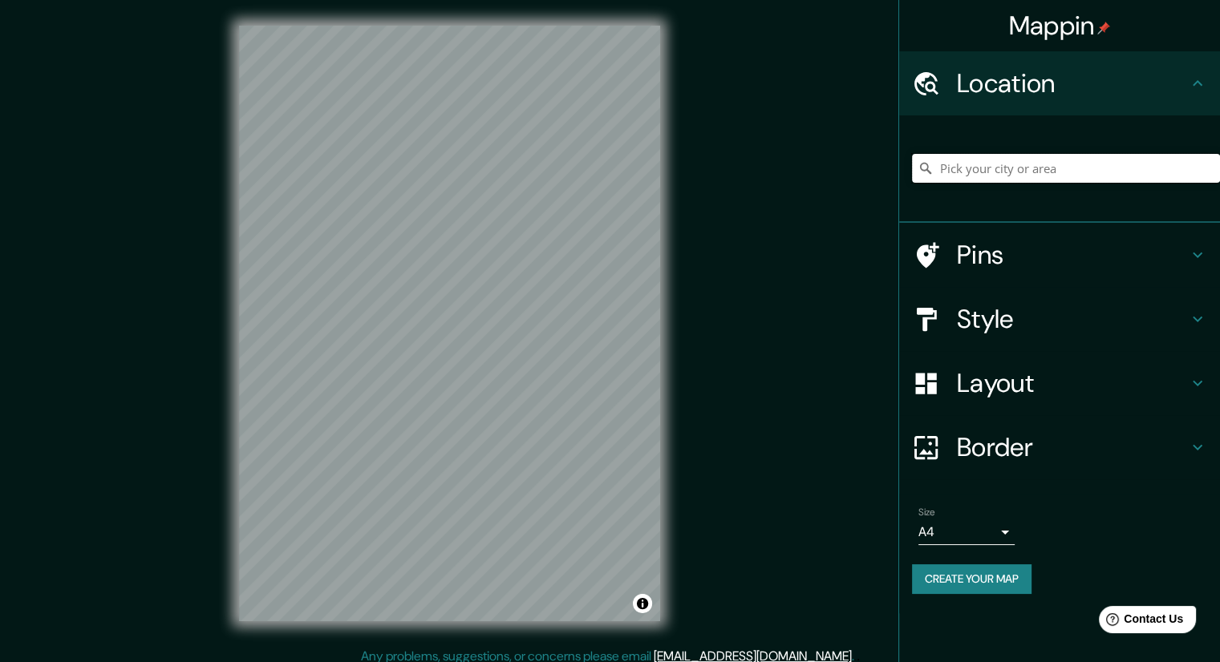
click at [1160, 168] on input "Pick your city or area" at bounding box center [1066, 168] width 308 height 29
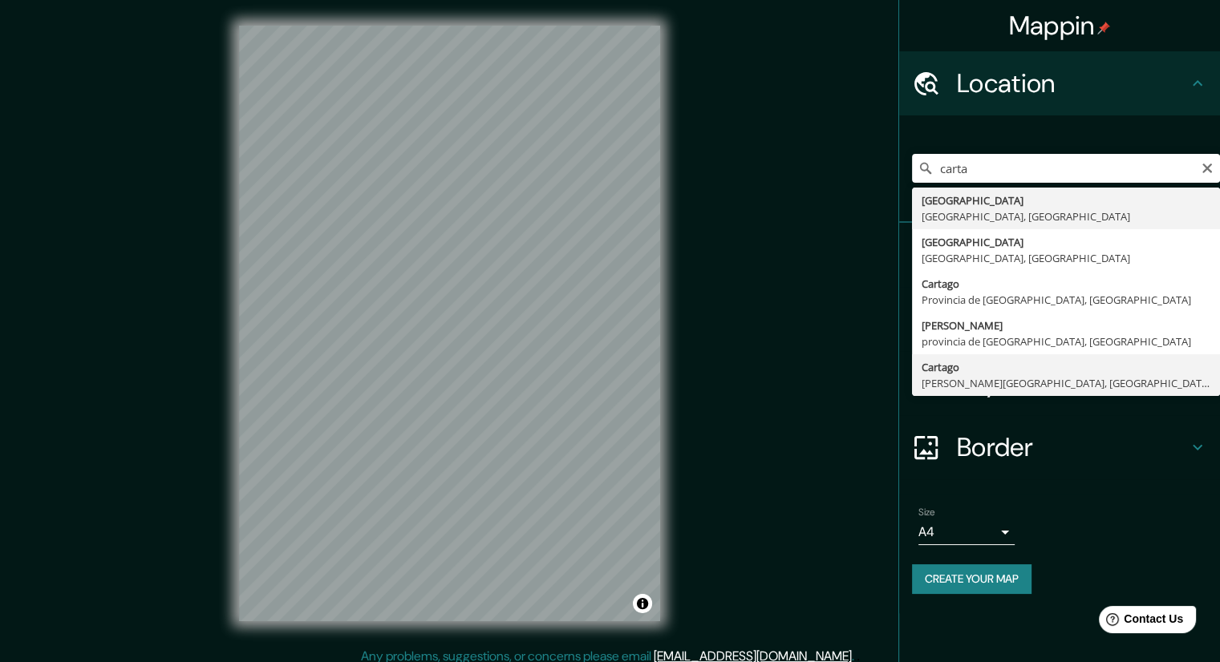
type input "Cartago, Valle del Cauca, Colombia"
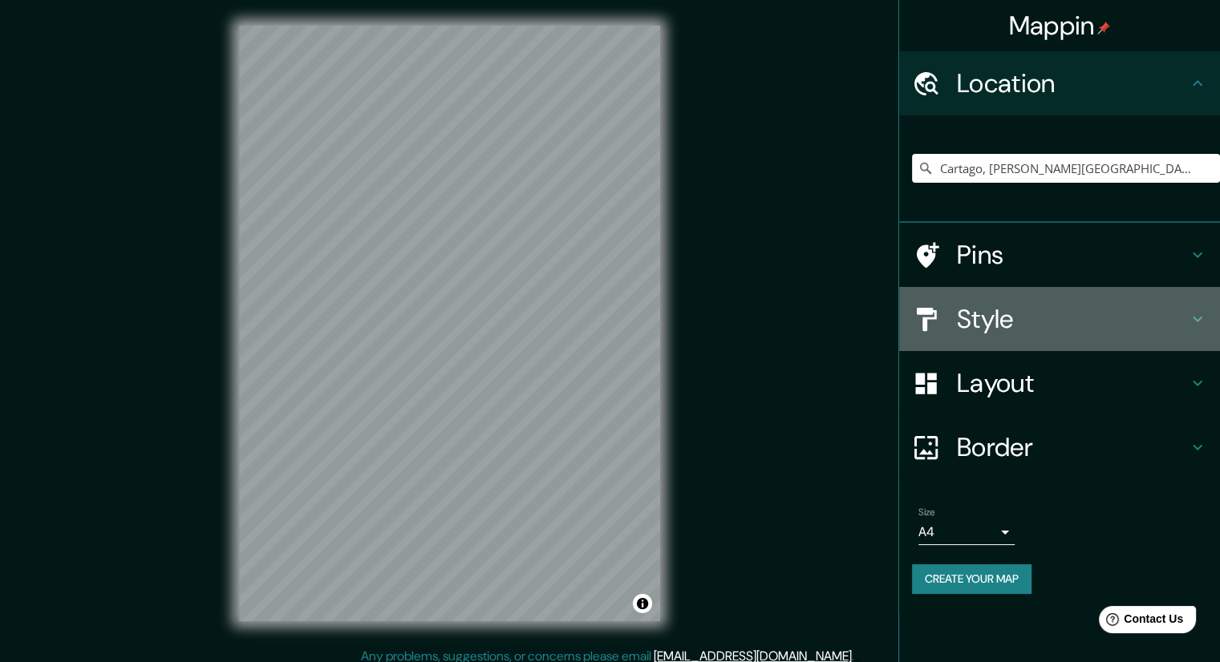
click at [1194, 316] on icon at bounding box center [1197, 319] width 19 height 19
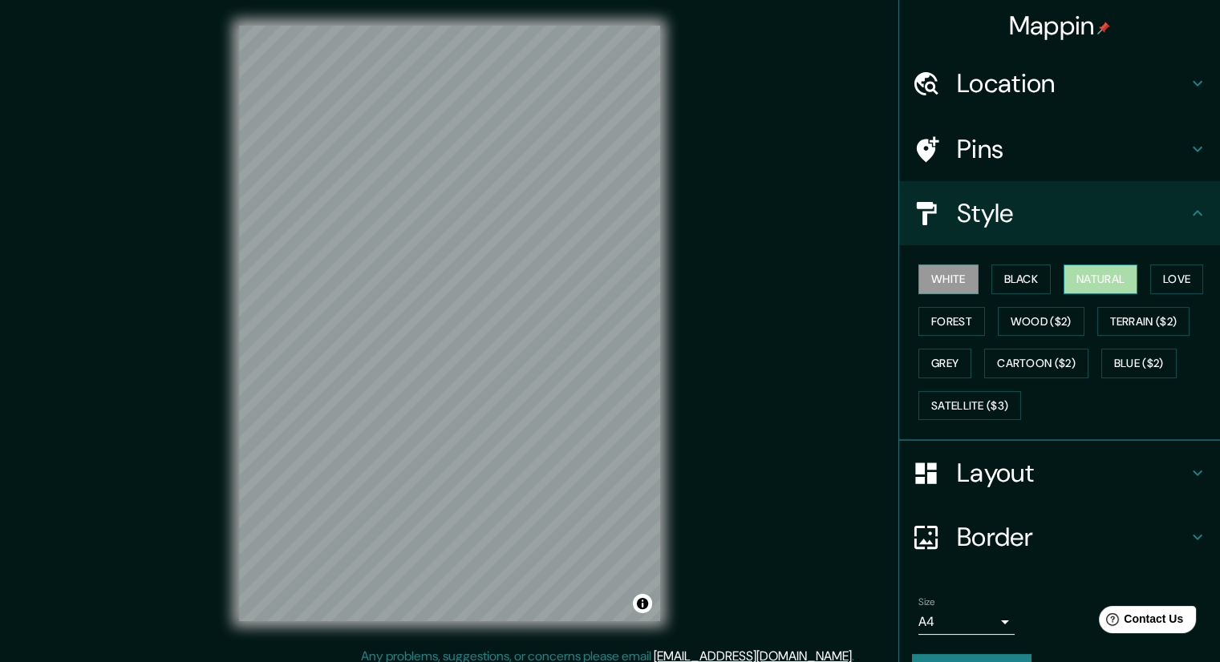
click at [1073, 277] on button "Natural" at bounding box center [1100, 280] width 74 height 30
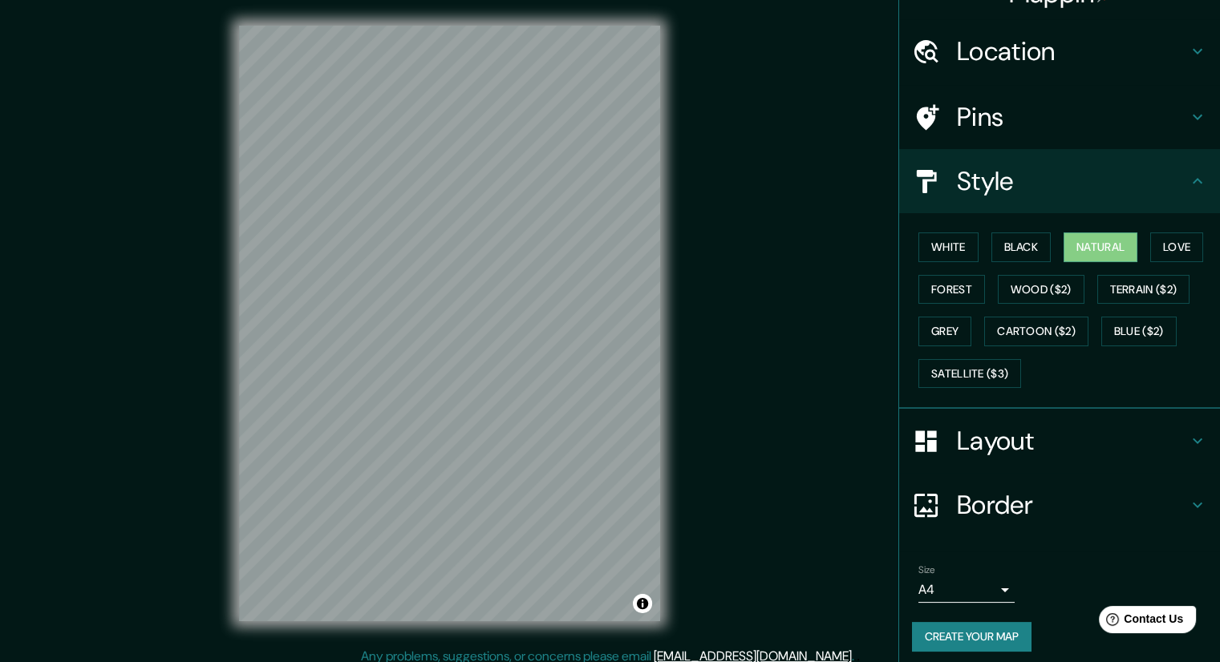
scroll to position [38, 0]
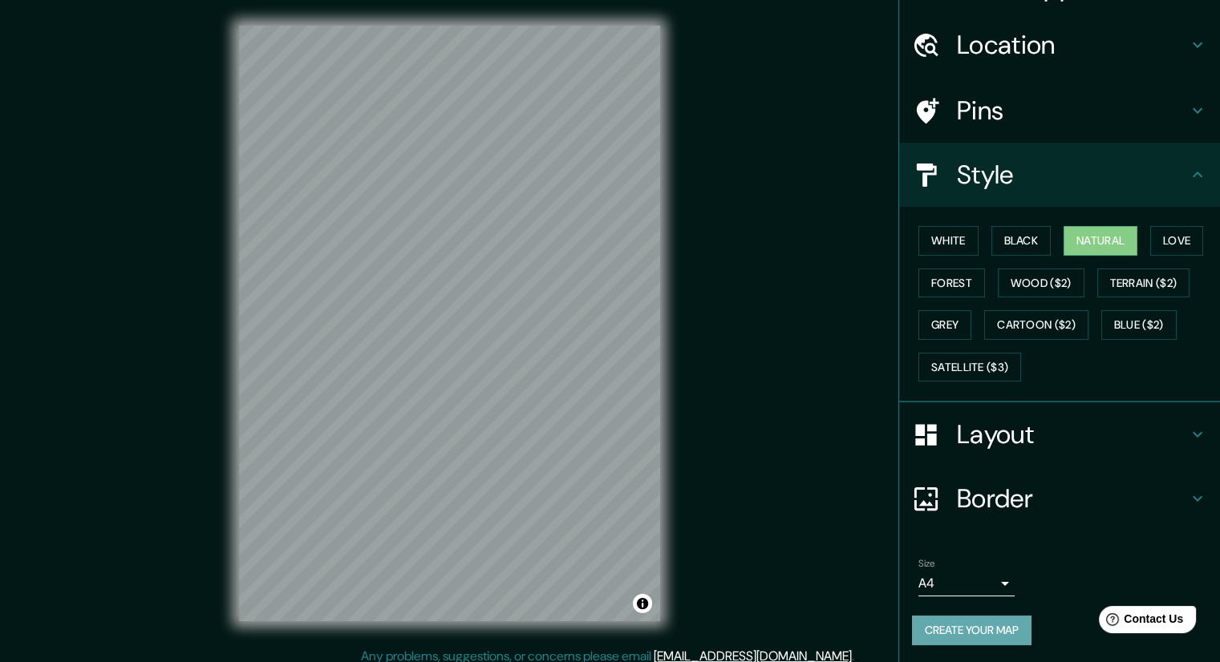
click at [953, 629] on button "Create your map" at bounding box center [971, 631] width 119 height 30
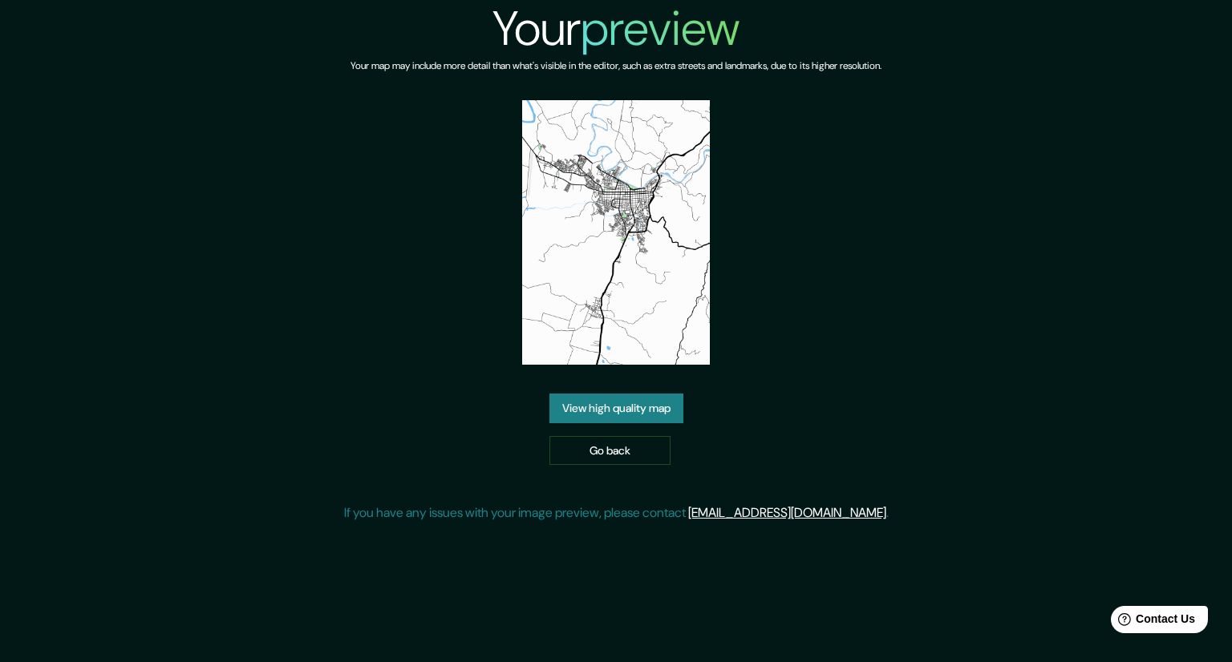
click at [617, 303] on img at bounding box center [616, 232] width 188 height 265
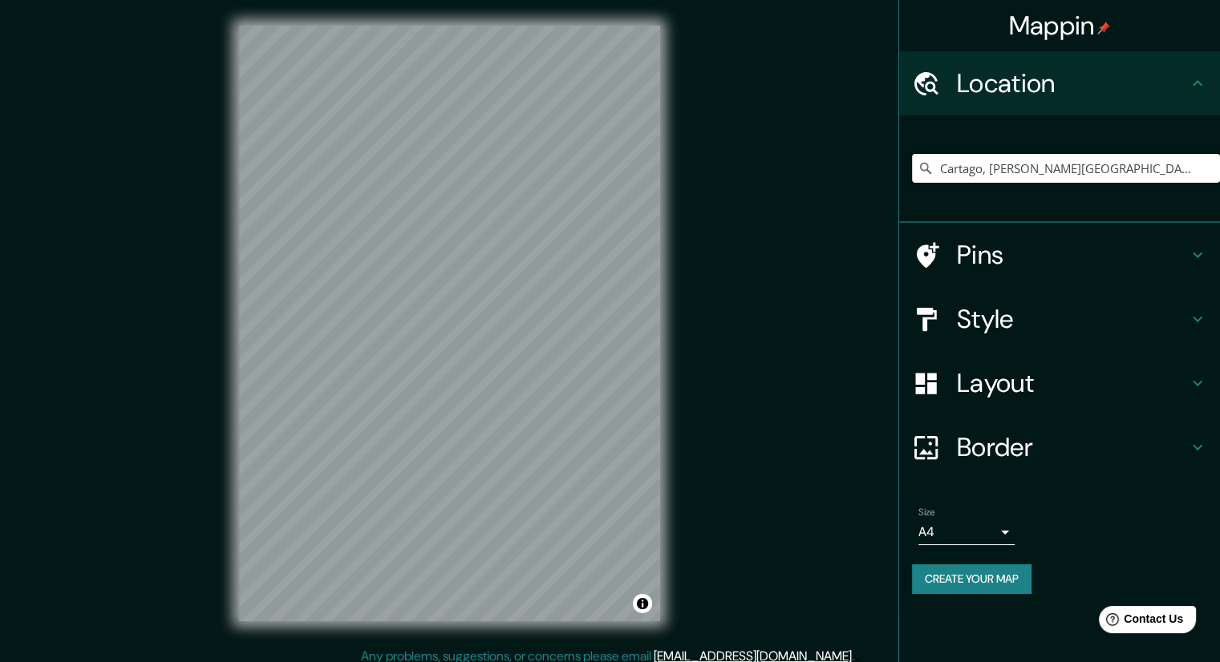
click at [1034, 174] on input "Cartago, [PERSON_NAME][GEOGRAPHIC_DATA], [GEOGRAPHIC_DATA]" at bounding box center [1066, 168] width 308 height 29
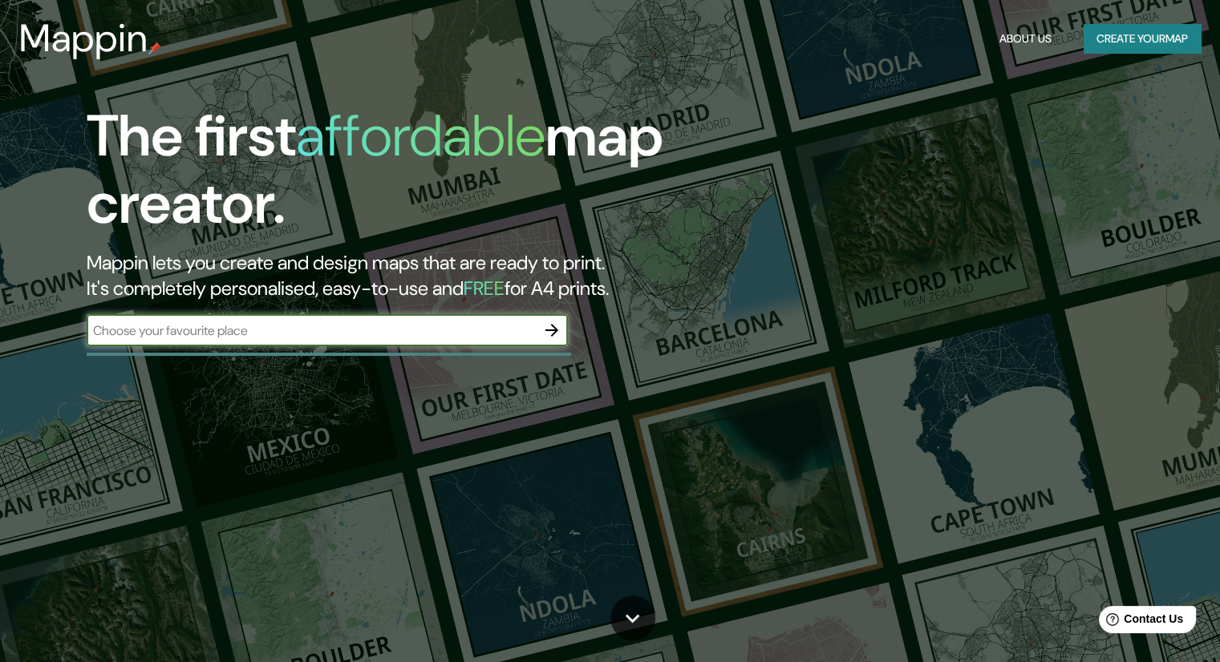
click at [388, 327] on input "text" at bounding box center [311, 331] width 449 height 18
type input "cartago [PERSON_NAME]"
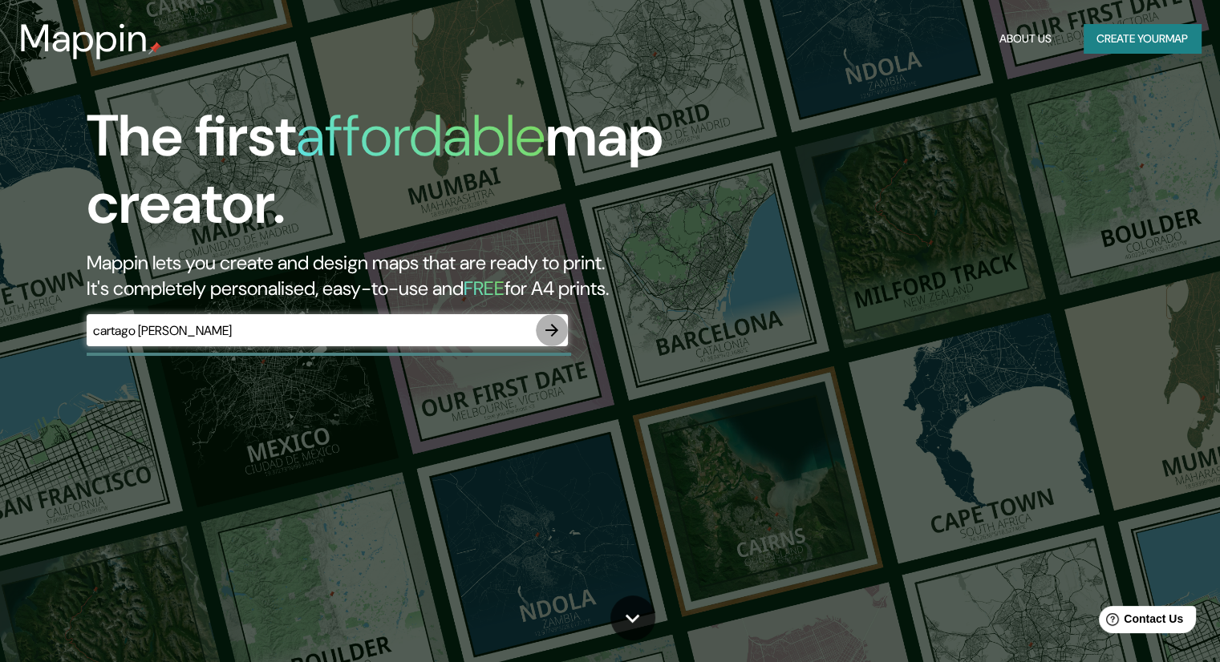
click at [553, 326] on icon "button" at bounding box center [551, 330] width 13 height 13
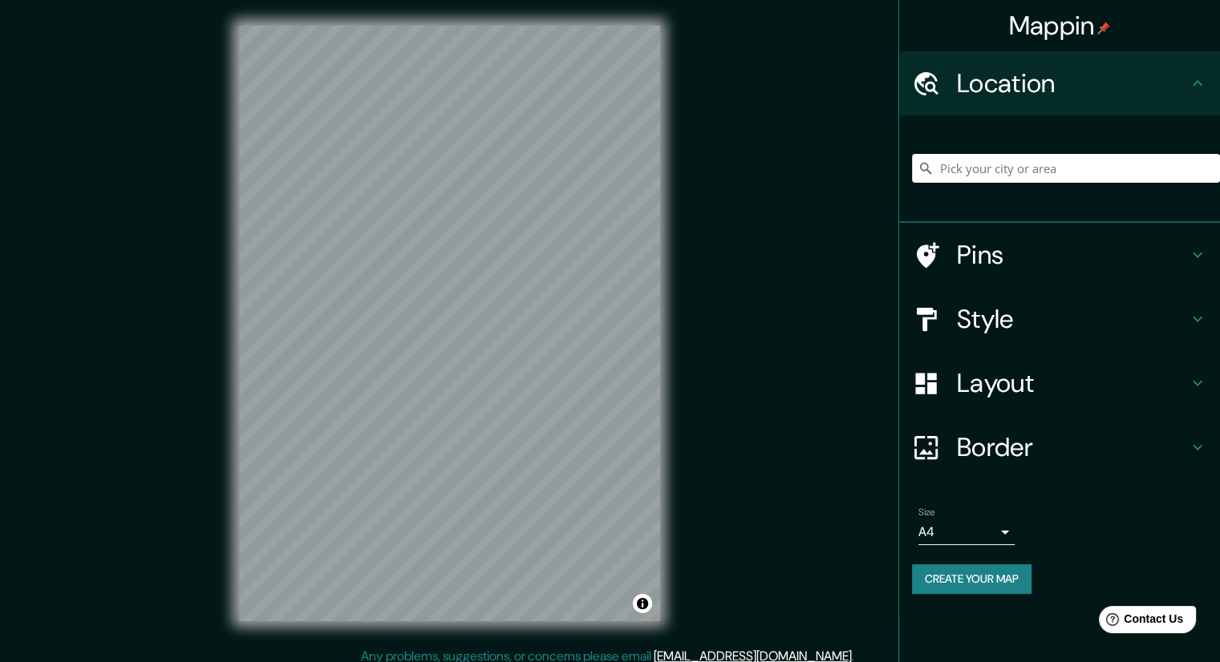
click at [1001, 168] on input "Pick your city or area" at bounding box center [1066, 168] width 308 height 29
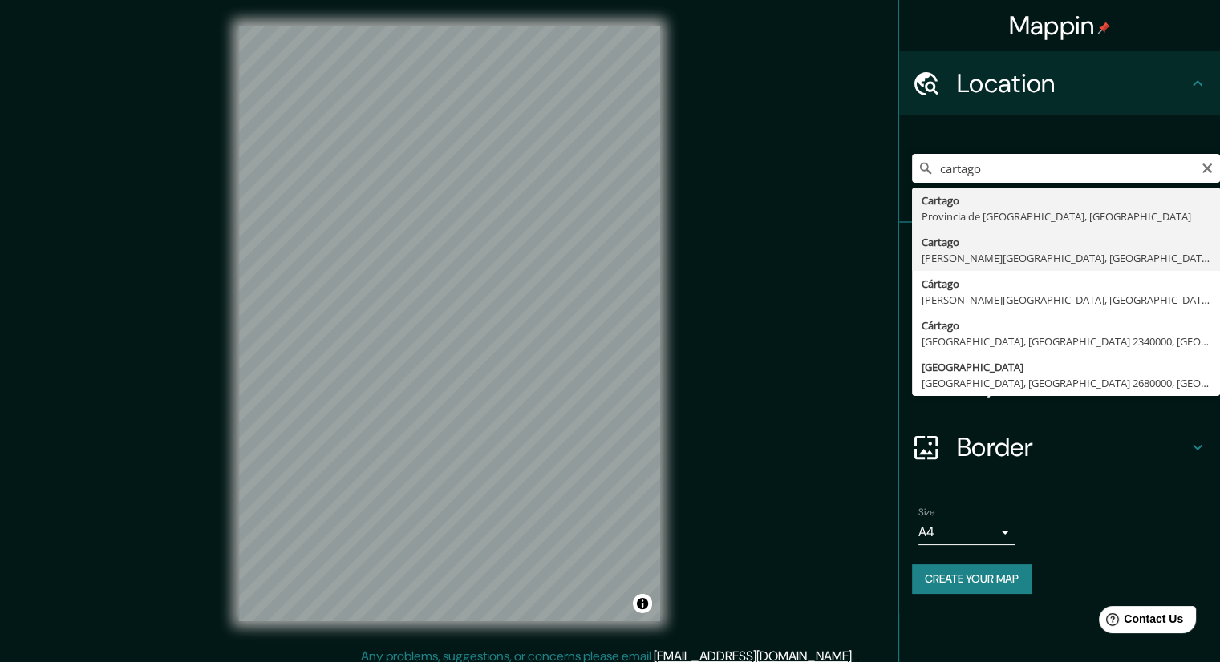
type input "Cartago, [PERSON_NAME][GEOGRAPHIC_DATA], [GEOGRAPHIC_DATA]"
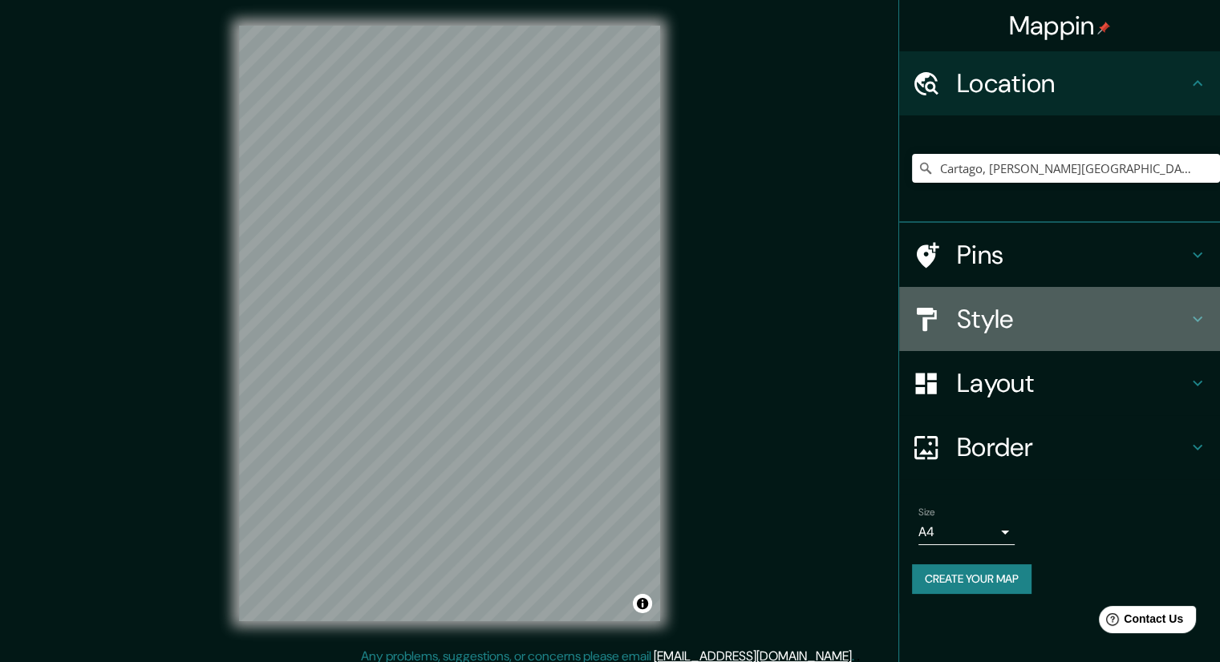
click at [1199, 319] on icon at bounding box center [1197, 320] width 10 height 6
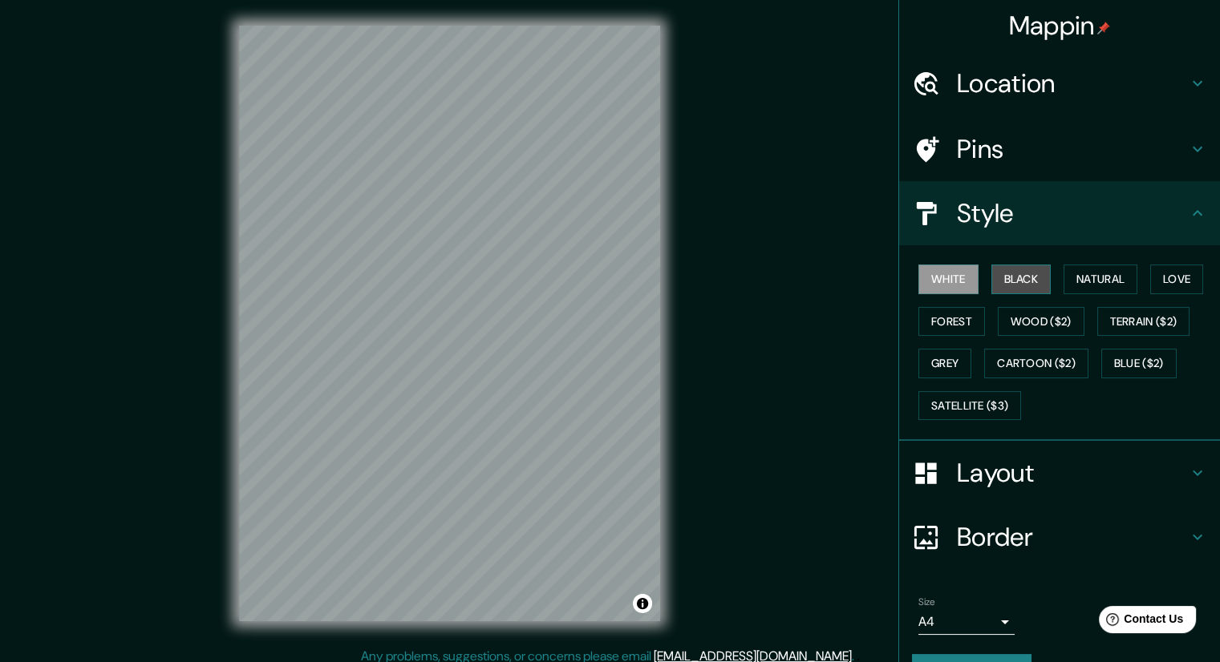
click at [1010, 277] on button "Black" at bounding box center [1021, 280] width 60 height 30
click at [1089, 269] on button "Natural" at bounding box center [1100, 280] width 74 height 30
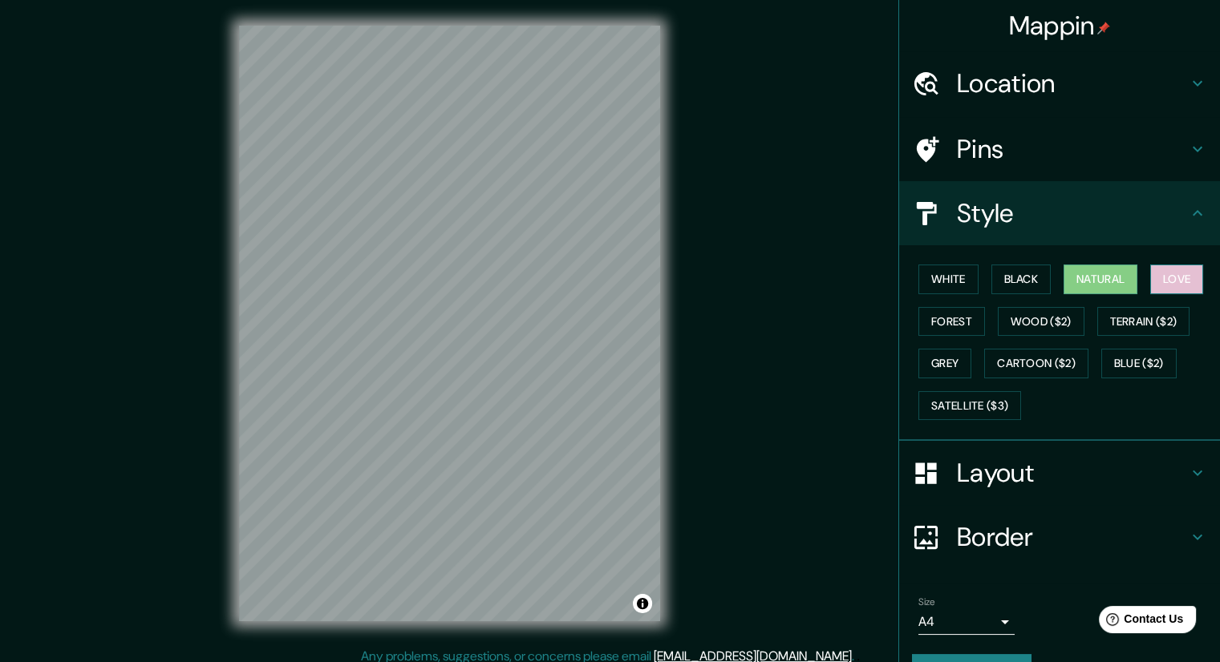
click at [1167, 273] on button "Love" at bounding box center [1176, 280] width 53 height 30
click at [937, 315] on button "Forest" at bounding box center [951, 322] width 67 height 30
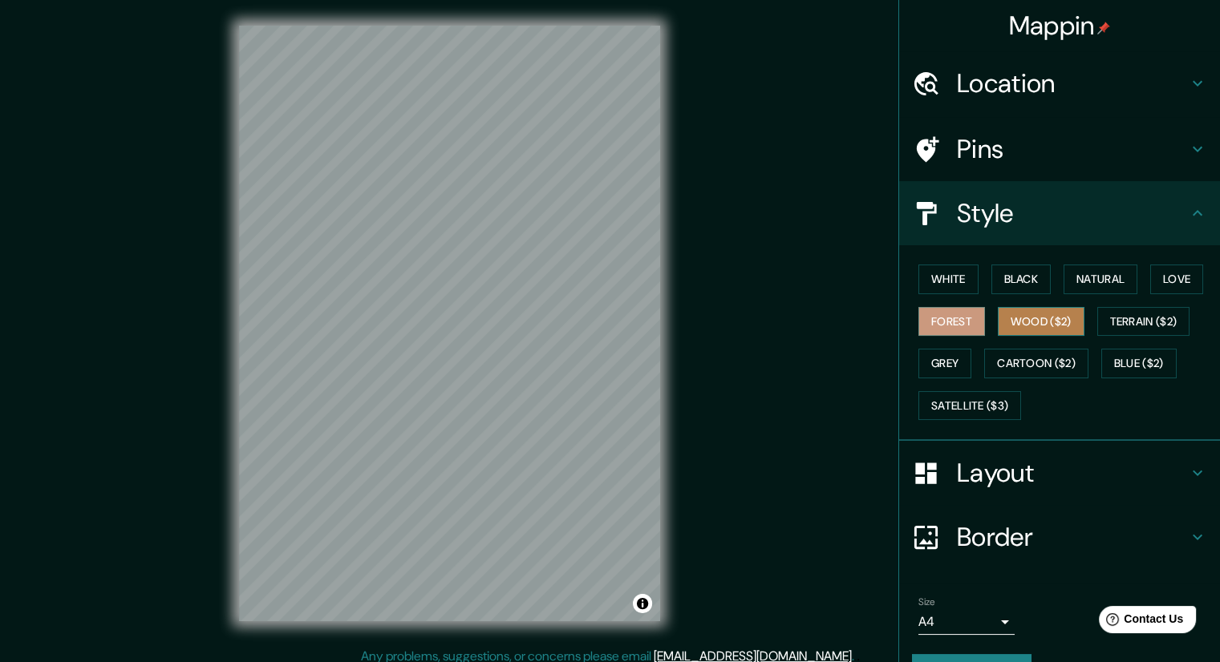
click at [1014, 312] on button "Wood ($2)" at bounding box center [1041, 322] width 87 height 30
click at [1136, 322] on button "Terrain ($2)" at bounding box center [1143, 322] width 93 height 30
click at [1034, 321] on button "Wood ($2)" at bounding box center [1041, 322] width 87 height 30
click at [927, 363] on button "Grey" at bounding box center [944, 364] width 53 height 30
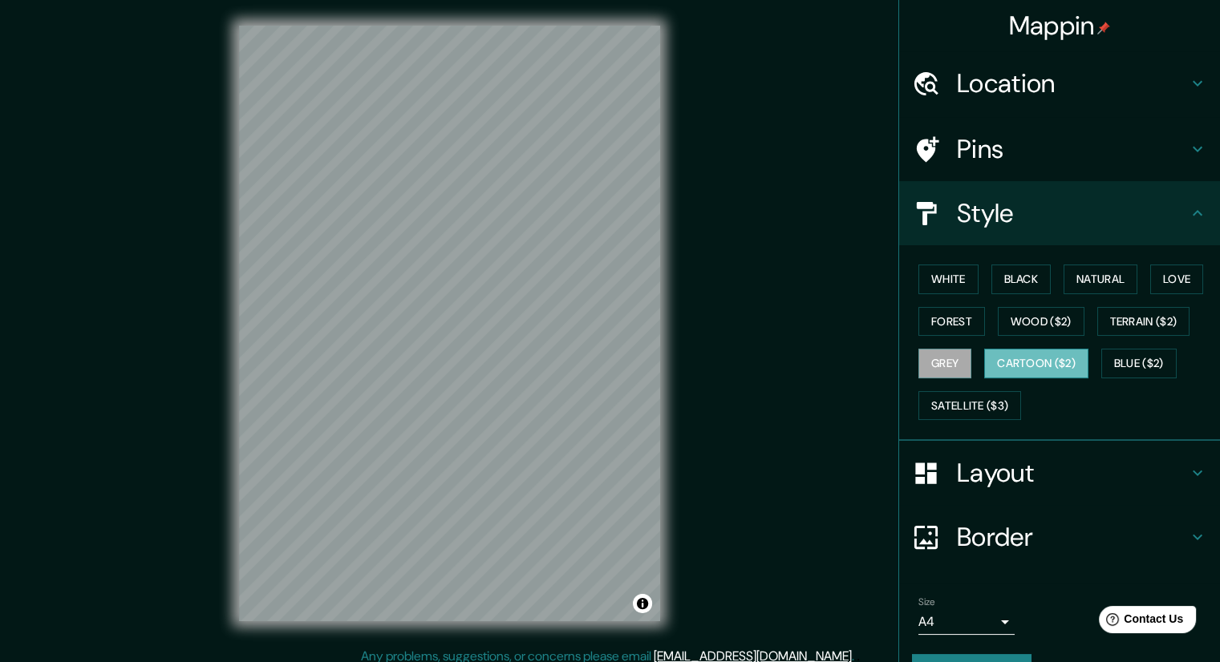
click at [1022, 354] on button "Cartoon ($2)" at bounding box center [1036, 364] width 104 height 30
click at [1128, 366] on button "Blue ($2)" at bounding box center [1138, 364] width 75 height 30
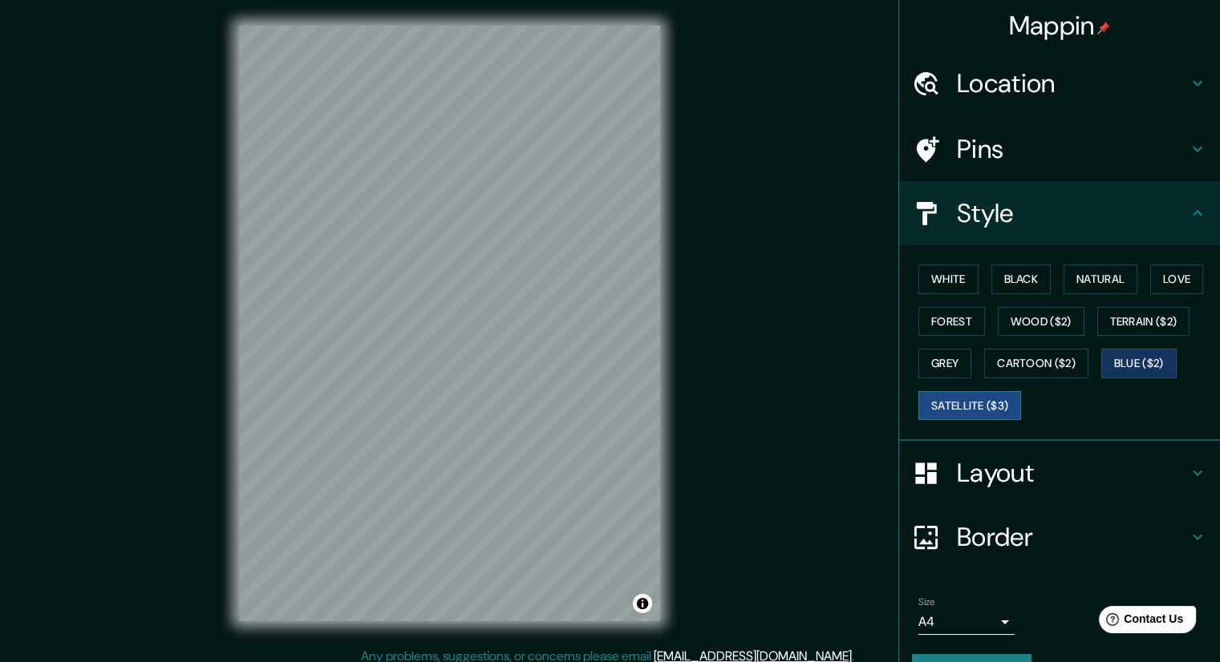
click at [962, 405] on button "Satellite ($3)" at bounding box center [969, 406] width 103 height 30
click at [1094, 281] on button "Natural" at bounding box center [1100, 280] width 74 height 30
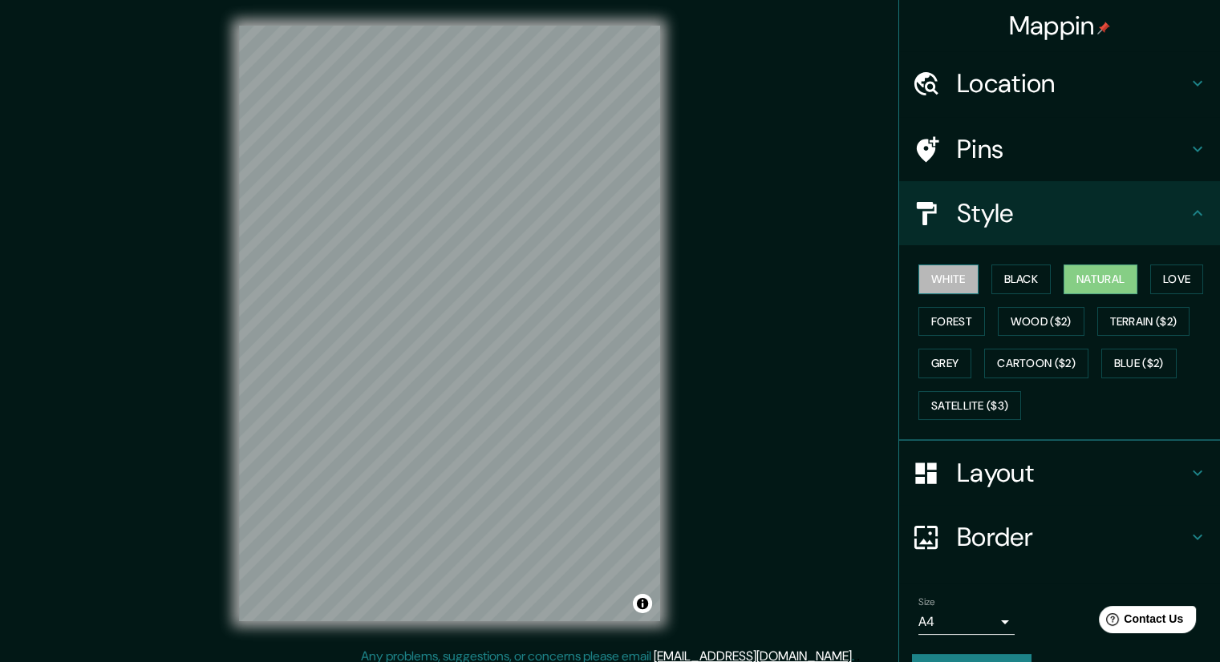
click at [924, 277] on button "White" at bounding box center [948, 280] width 60 height 30
click at [1100, 277] on button "Natural" at bounding box center [1100, 280] width 74 height 30
click at [985, 405] on button "Satellite ($3)" at bounding box center [969, 406] width 103 height 30
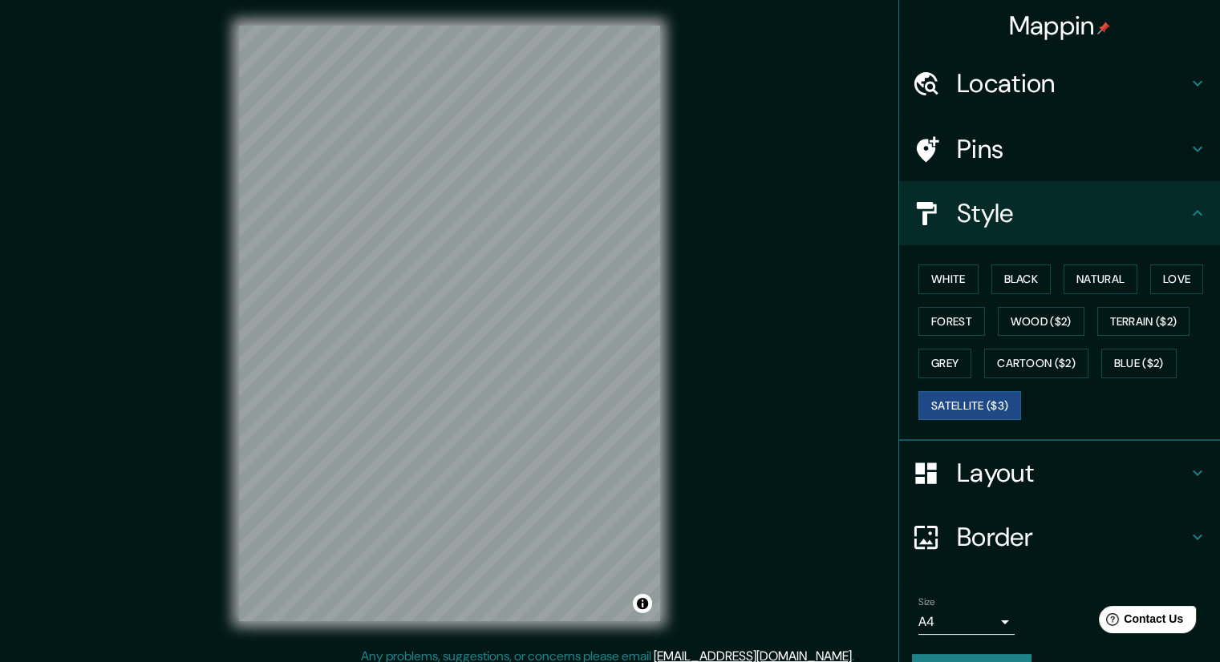
click at [507, 0] on html "Mappin Location [GEOGRAPHIC_DATA], [PERSON_NAME][GEOGRAPHIC_DATA], [GEOGRAPHIC_…" at bounding box center [610, 331] width 1220 height 662
click at [1188, 539] on icon at bounding box center [1197, 537] width 19 height 19
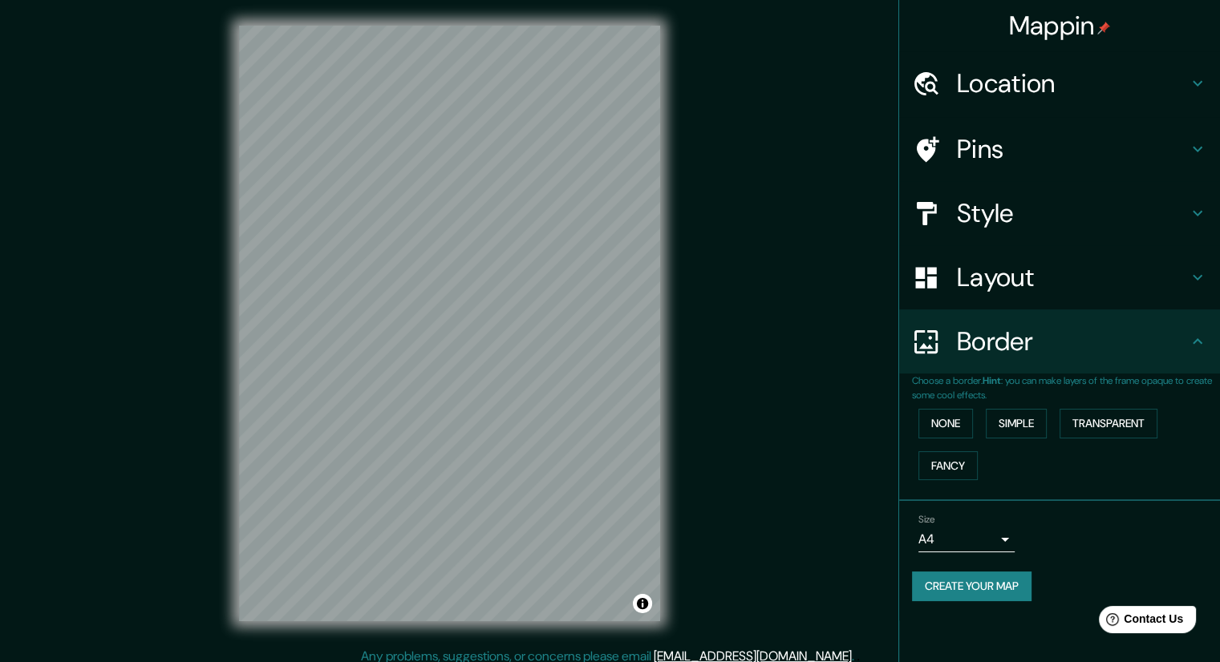
click at [766, 430] on div "Mappin Location [GEOGRAPHIC_DATA], [PERSON_NAME][GEOGRAPHIC_DATA], [GEOGRAPHIC_…" at bounding box center [610, 336] width 1220 height 673
